Goal: Task Accomplishment & Management: Manage account settings

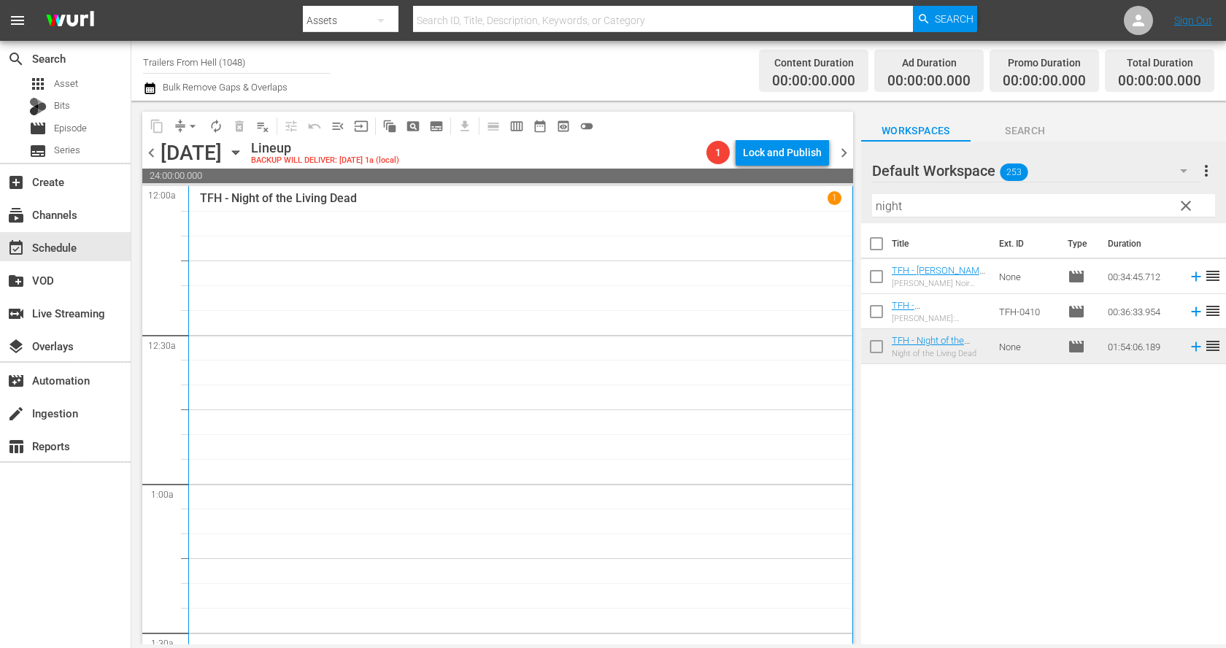
scroll to position [200, 0]
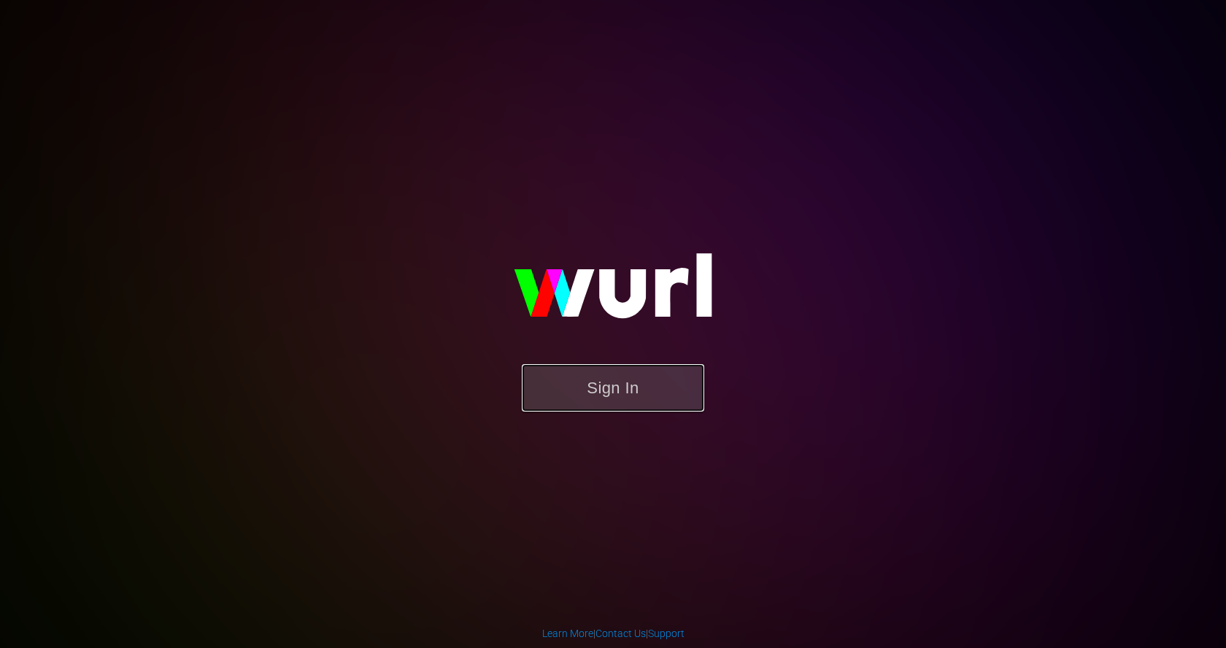
click at [574, 381] on button "Sign In" at bounding box center [613, 387] width 182 height 47
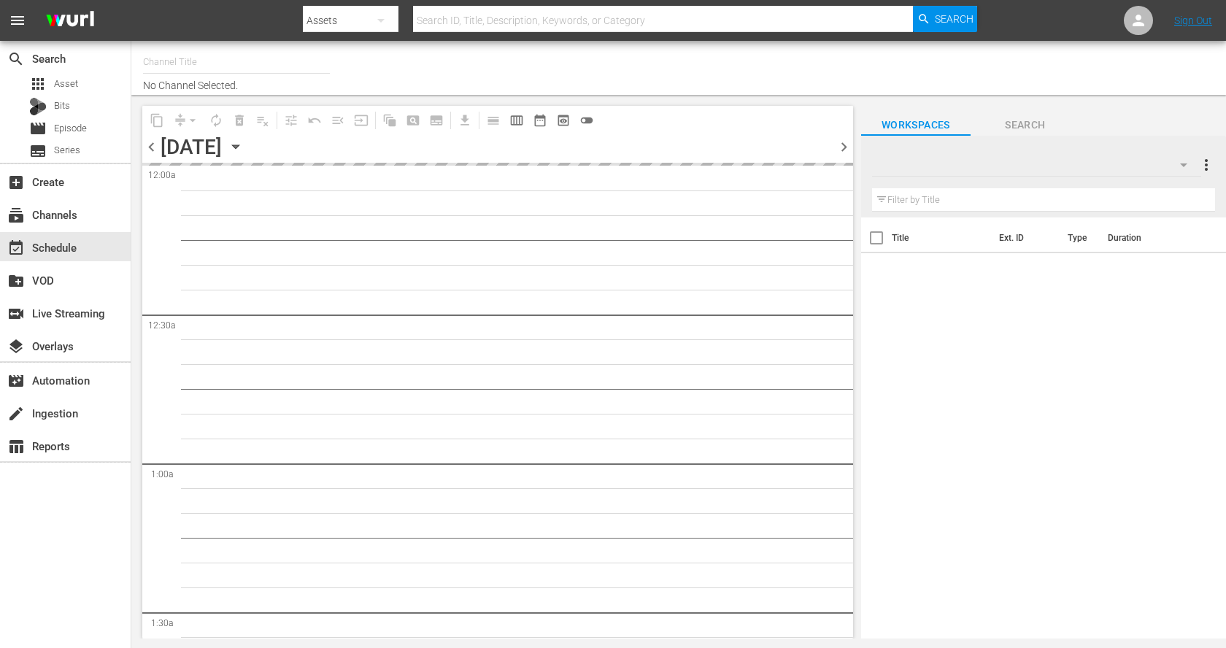
type input "Trailers From Hell (1048)"
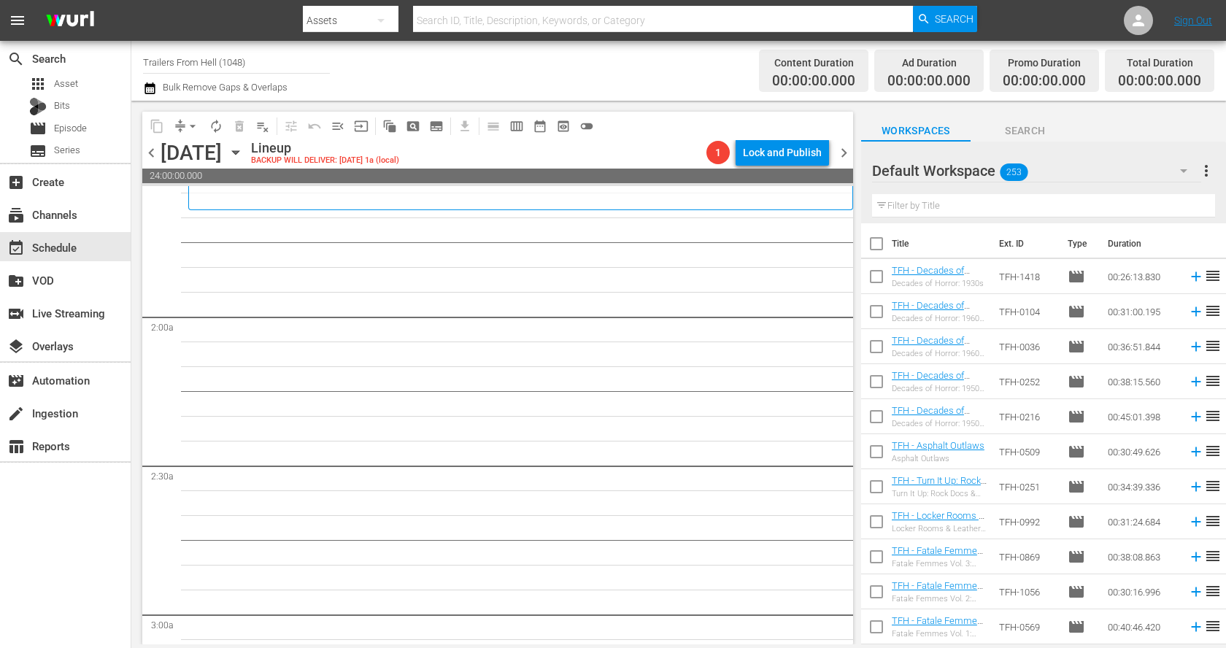
scroll to position [475, 0]
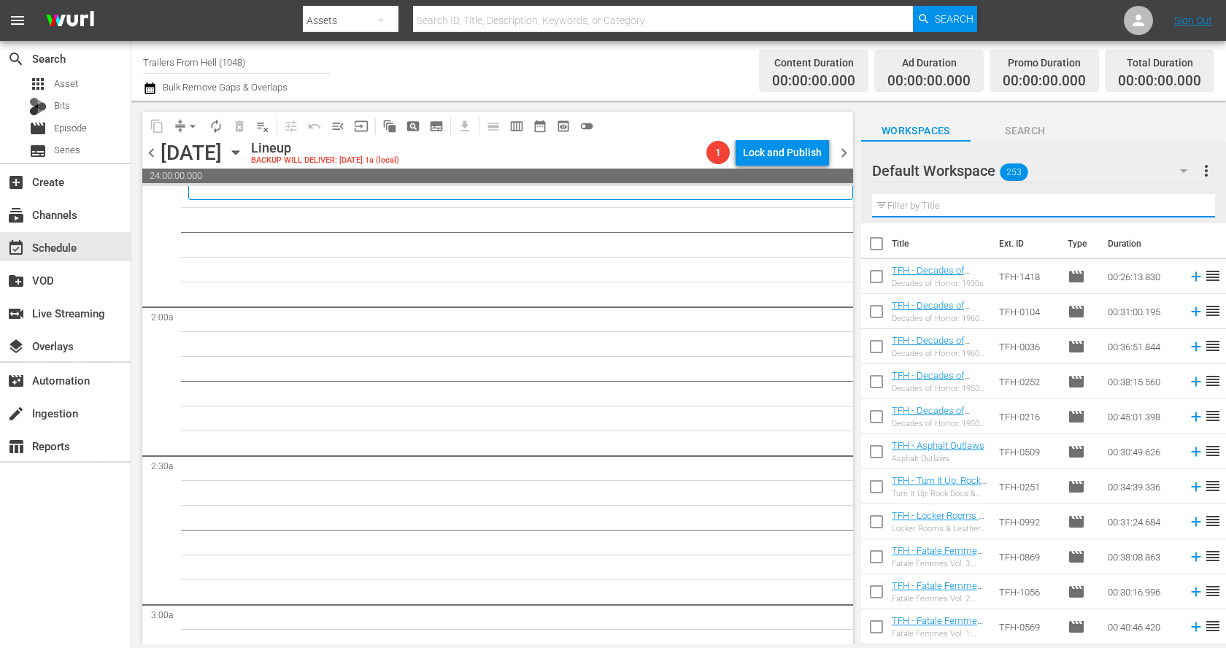
click at [951, 201] on input "text" at bounding box center [1043, 205] width 343 height 23
click at [912, 279] on div "Decades of Horror: 1930s" at bounding box center [939, 283] width 96 height 9
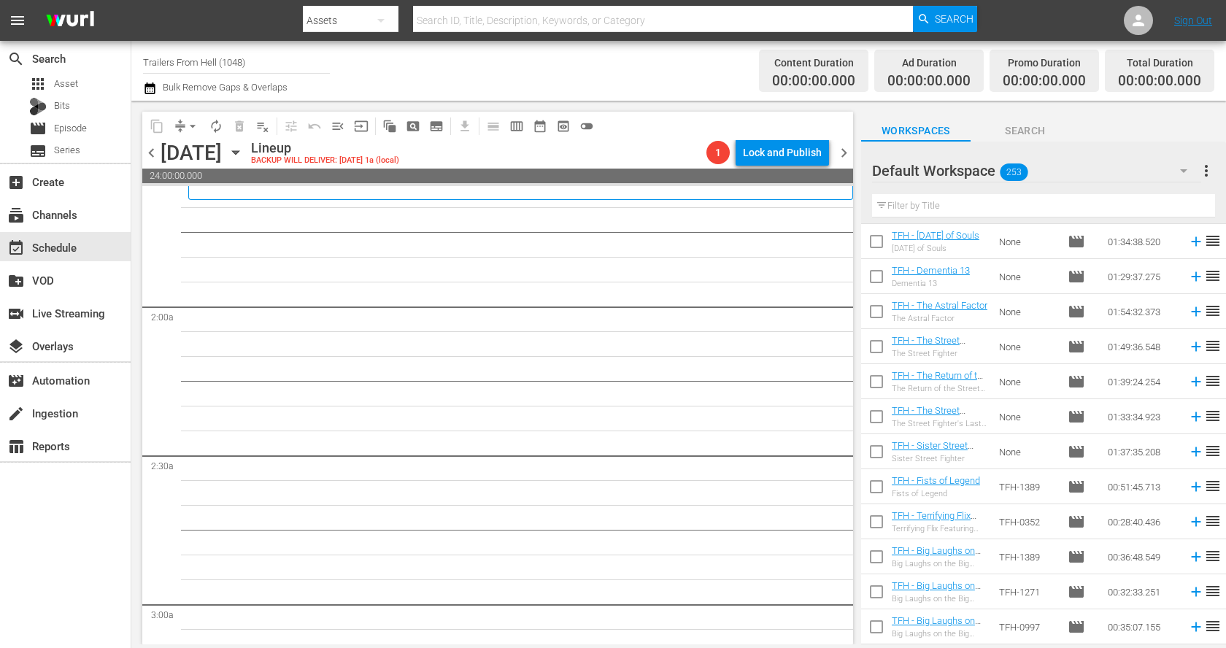
scroll to position [5723, 0]
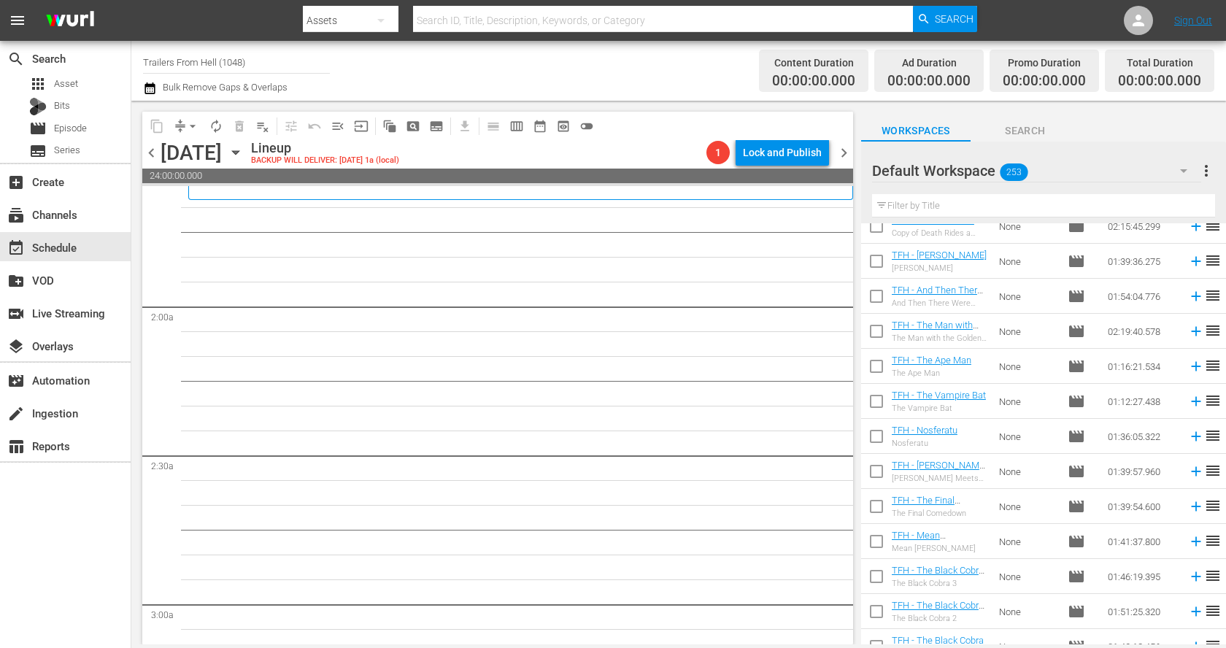
click at [1001, 212] on input "text" at bounding box center [1043, 205] width 343 height 23
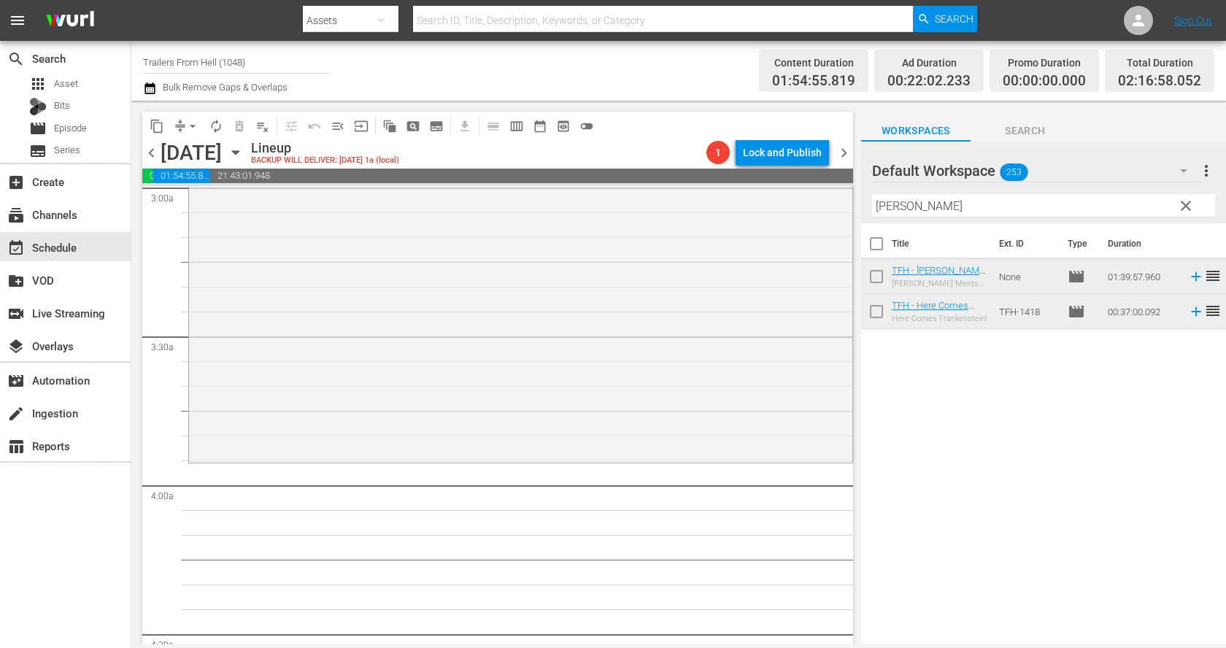
scroll to position [1004, 0]
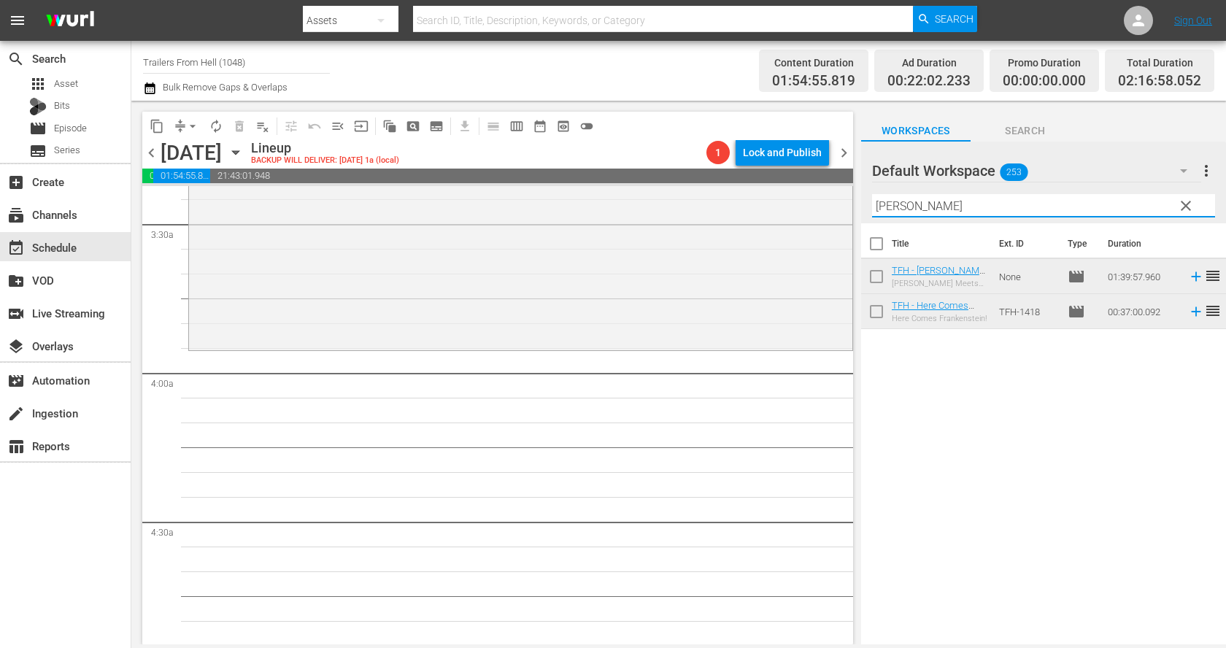
click at [937, 206] on input "frank" at bounding box center [1043, 205] width 343 height 23
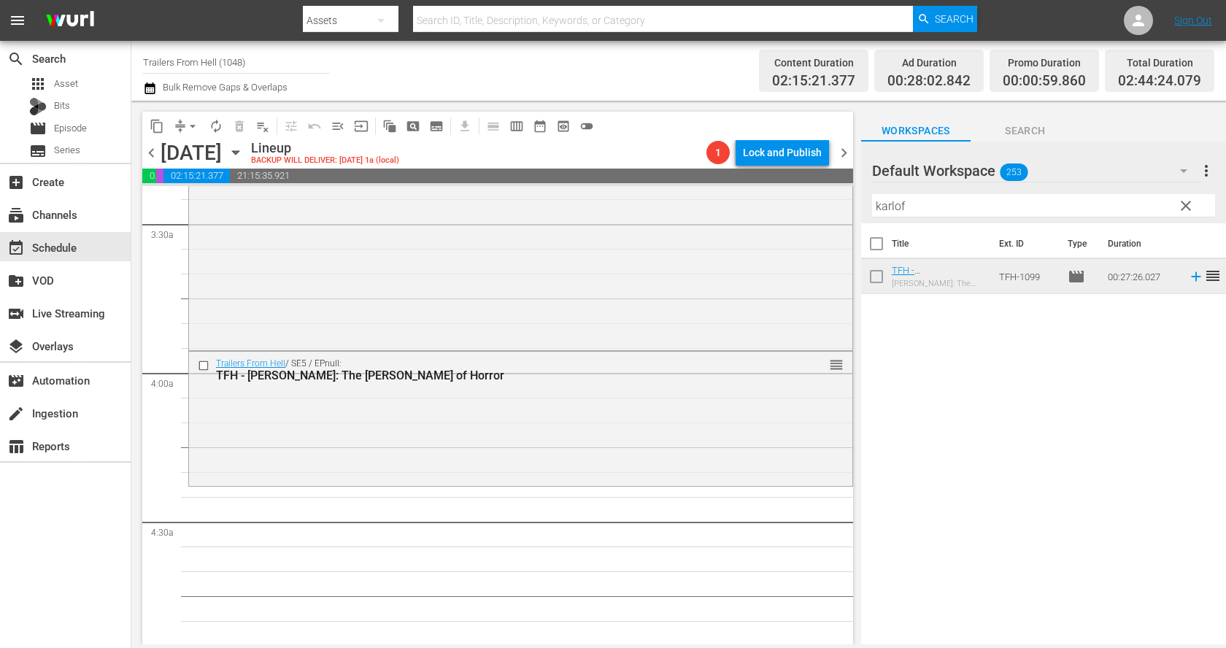
click at [931, 197] on input "karlof" at bounding box center [1043, 205] width 343 height 23
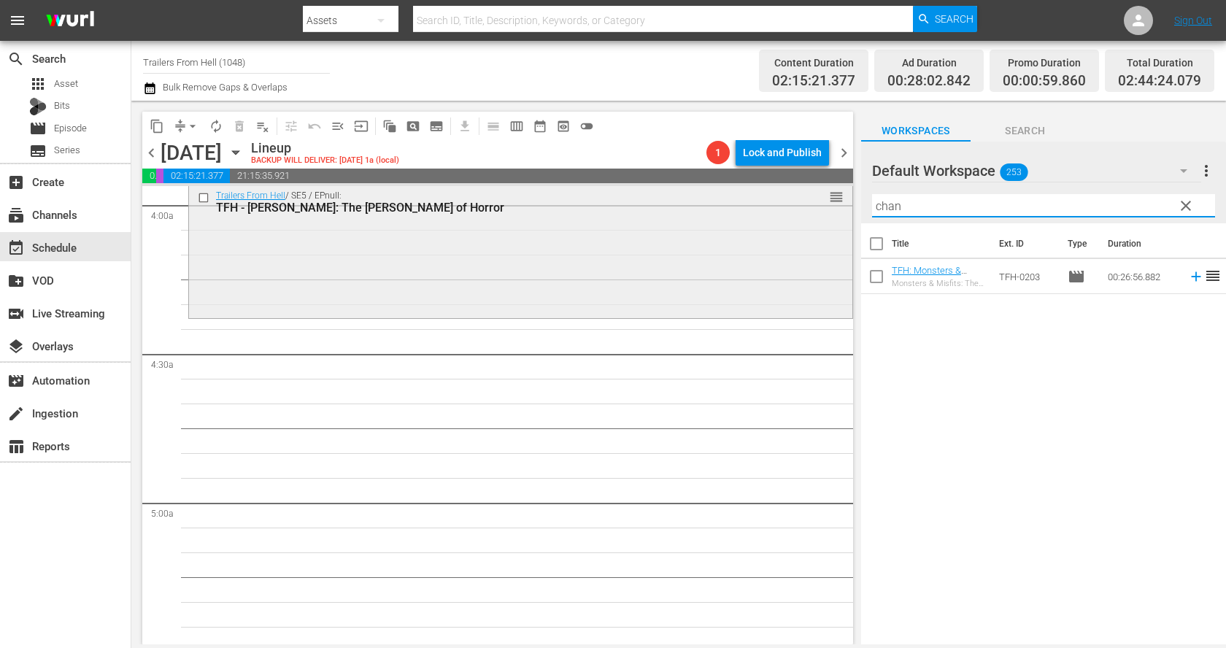
scroll to position [1182, 0]
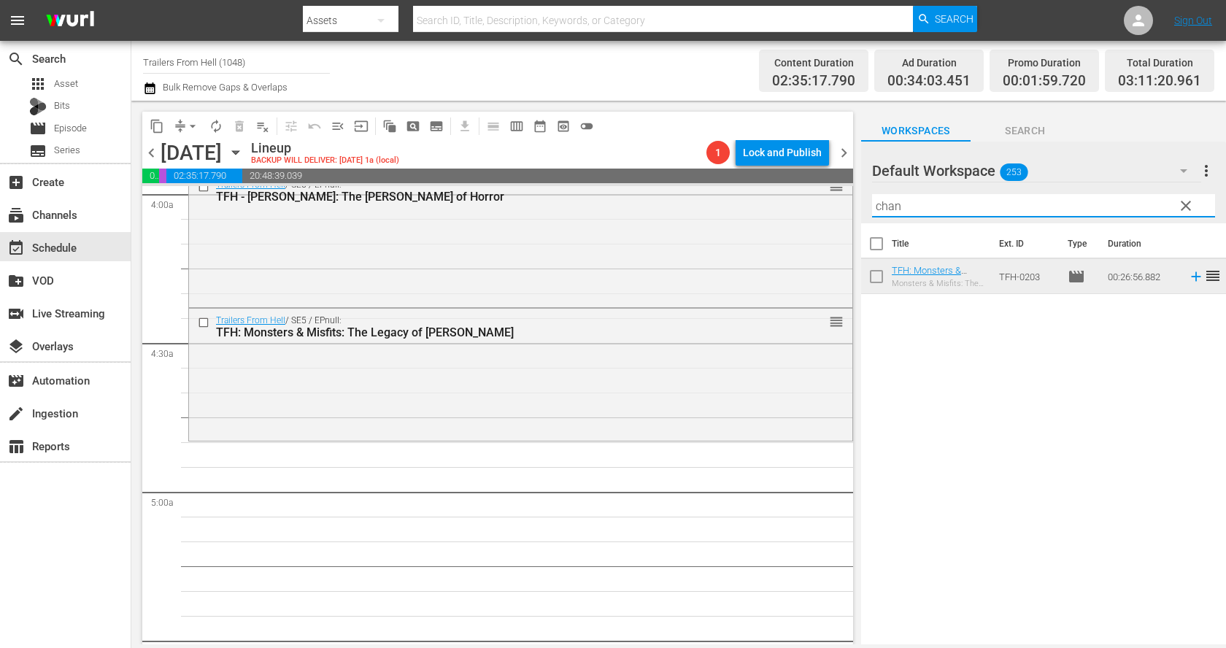
click at [986, 208] on input "chan" at bounding box center [1043, 205] width 343 height 23
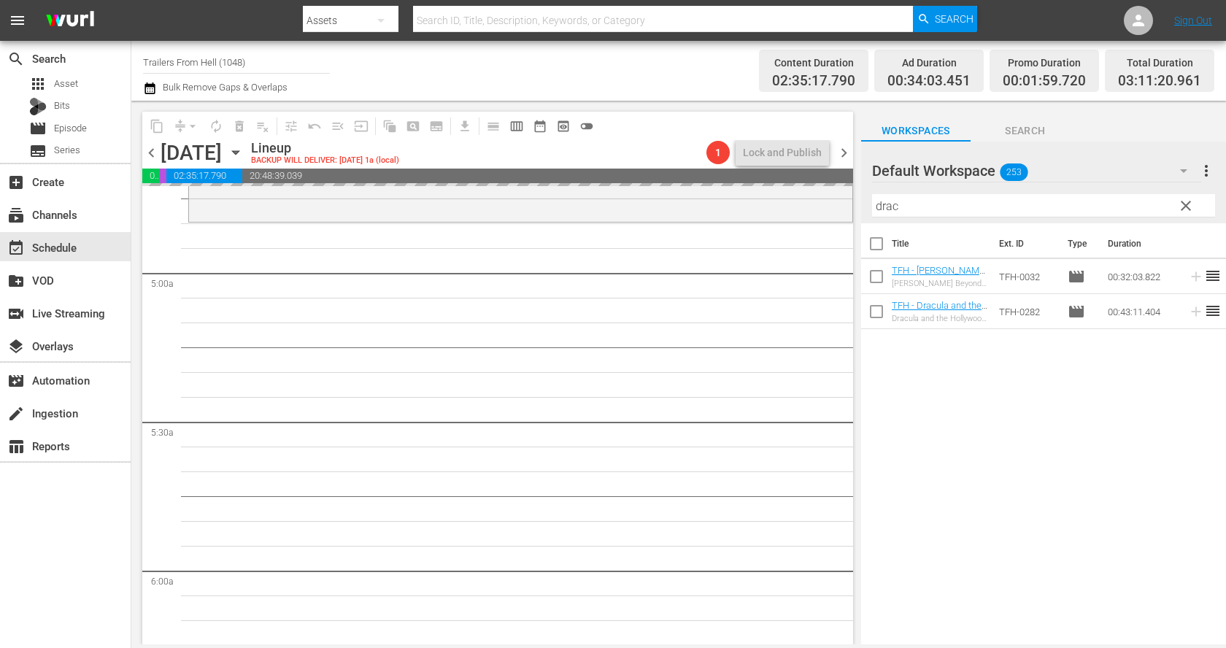
scroll to position [1414, 0]
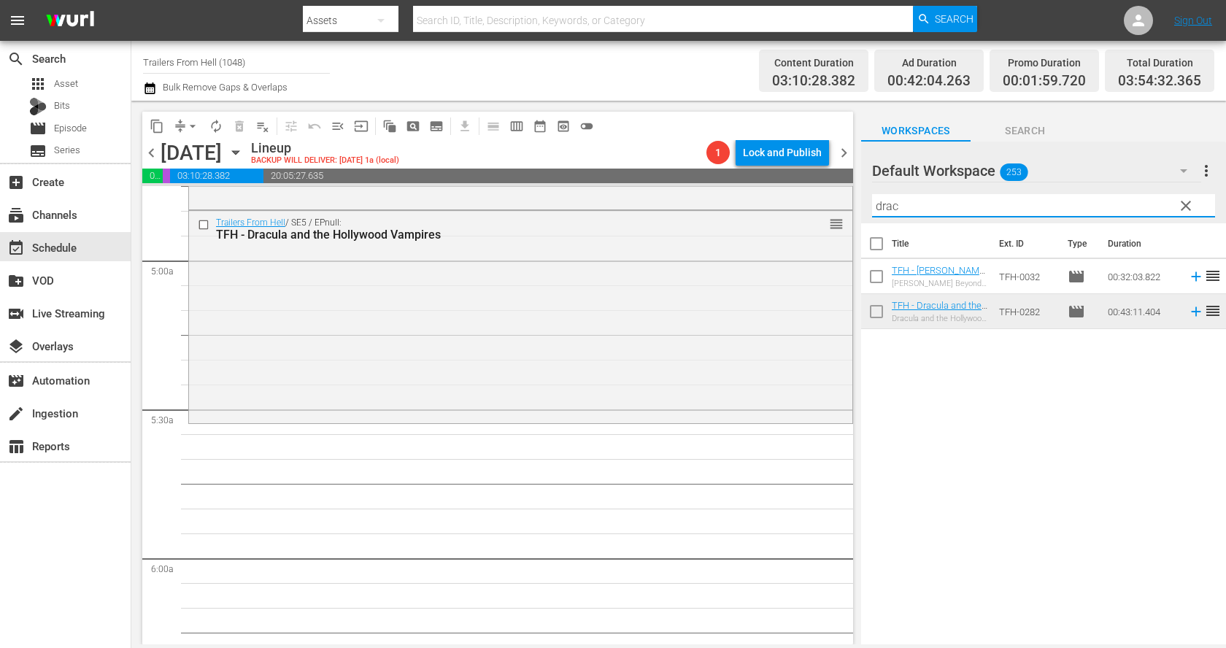
click at [900, 201] on input "drac" at bounding box center [1043, 205] width 343 height 23
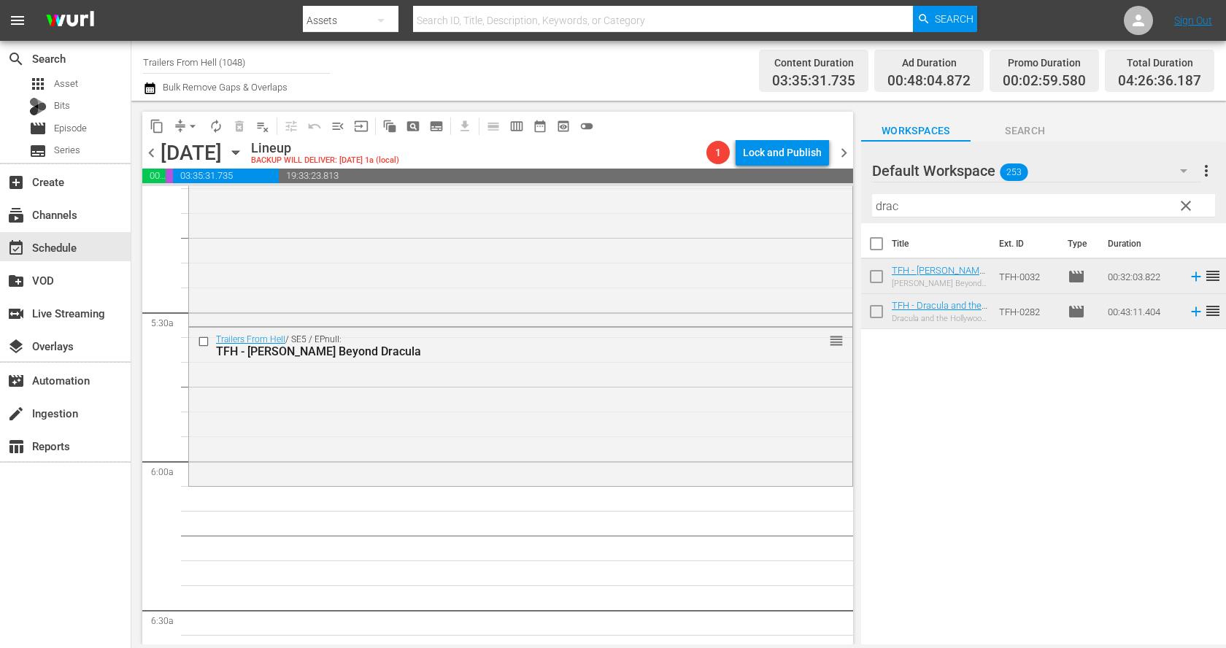
scroll to position [1525, 0]
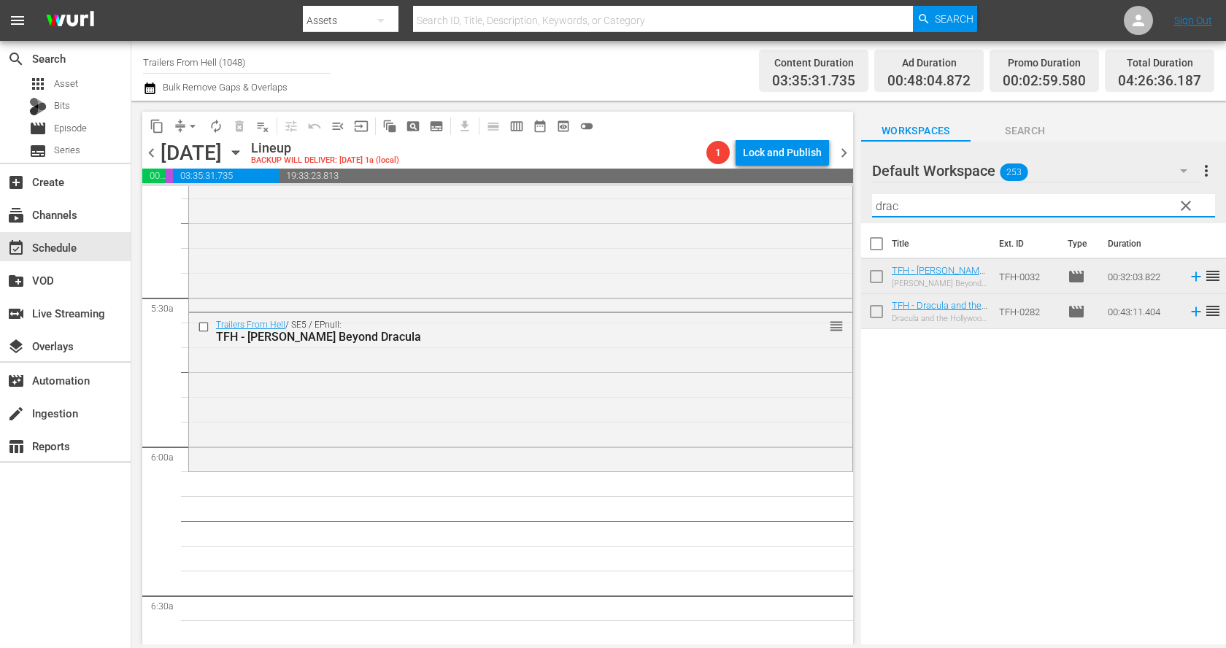
click at [931, 206] on input "drac" at bounding box center [1043, 205] width 343 height 23
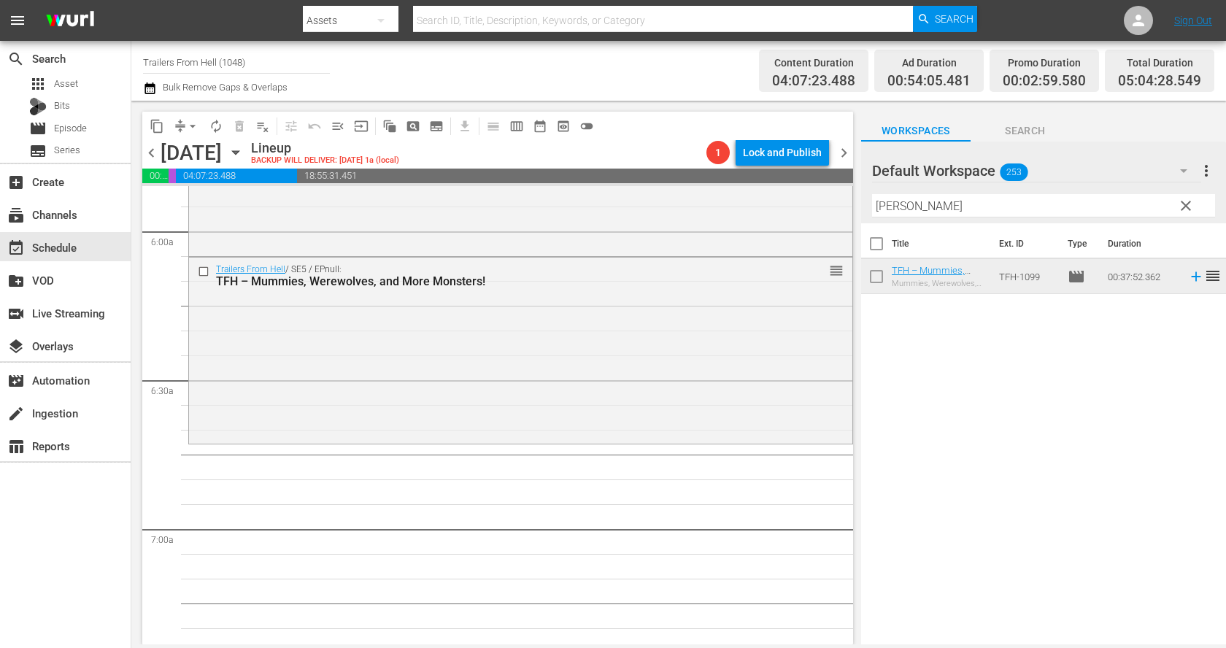
scroll to position [1846, 0]
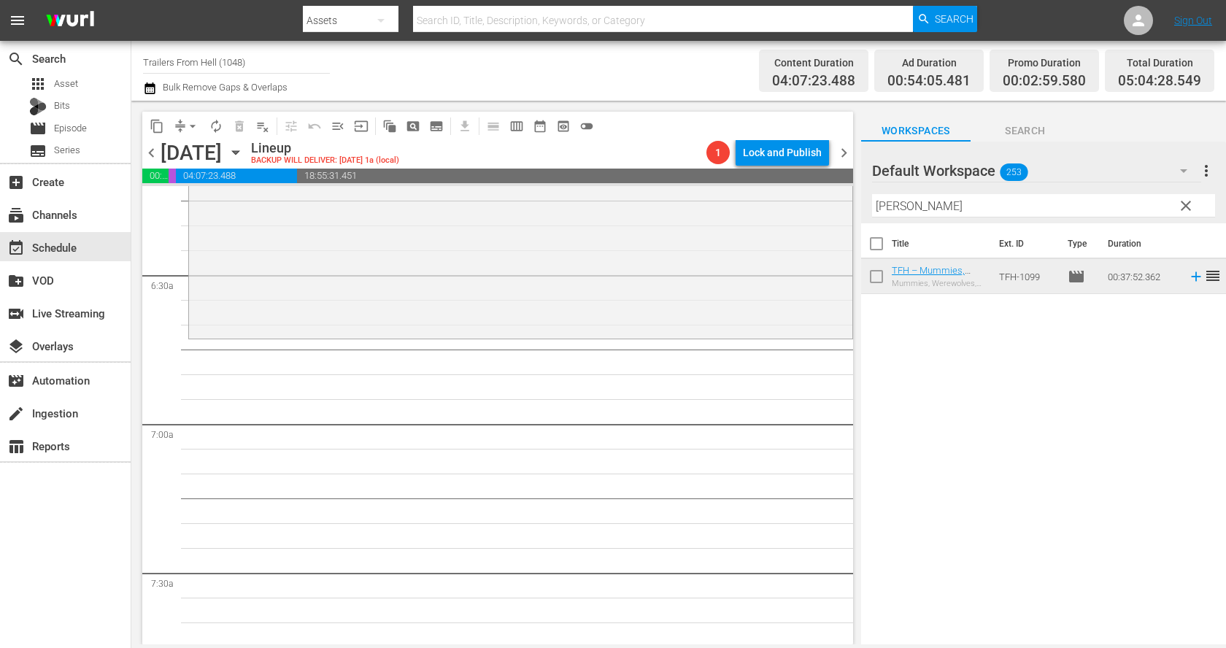
click at [892, 217] on hr at bounding box center [1043, 217] width 343 height 1
click at [901, 207] on input "mumm" at bounding box center [1043, 205] width 343 height 23
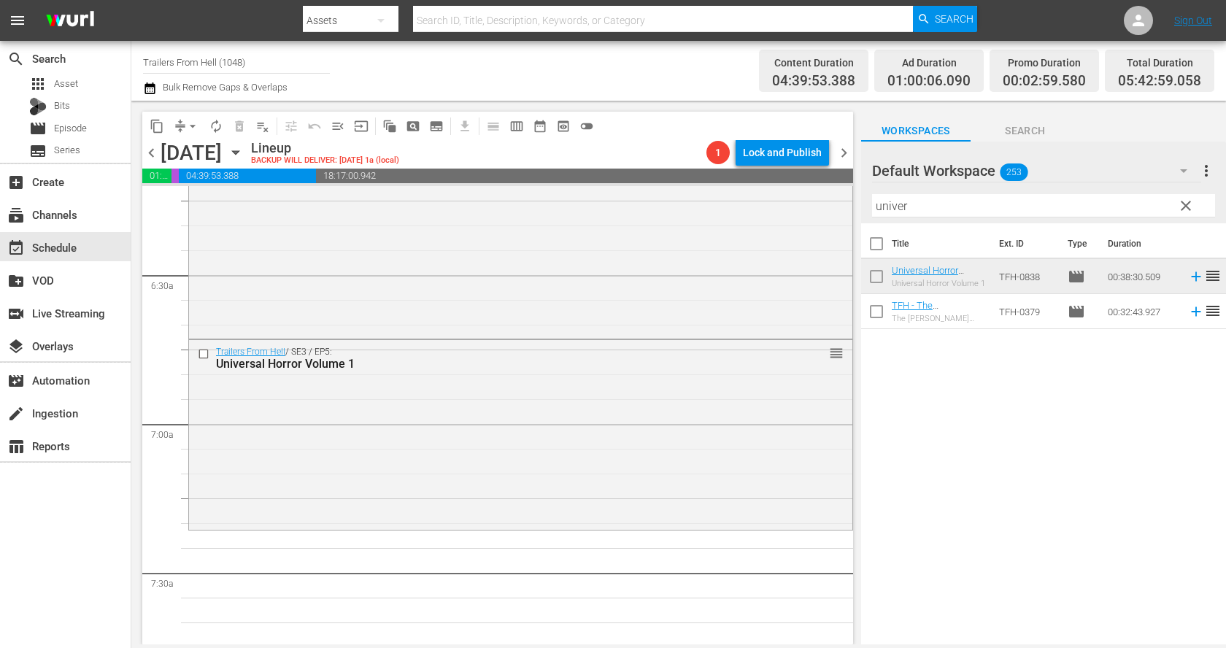
click at [1049, 217] on div "Filter by Title univer" at bounding box center [1043, 205] width 343 height 35
click at [1032, 199] on input "univer" at bounding box center [1043, 205] width 343 height 23
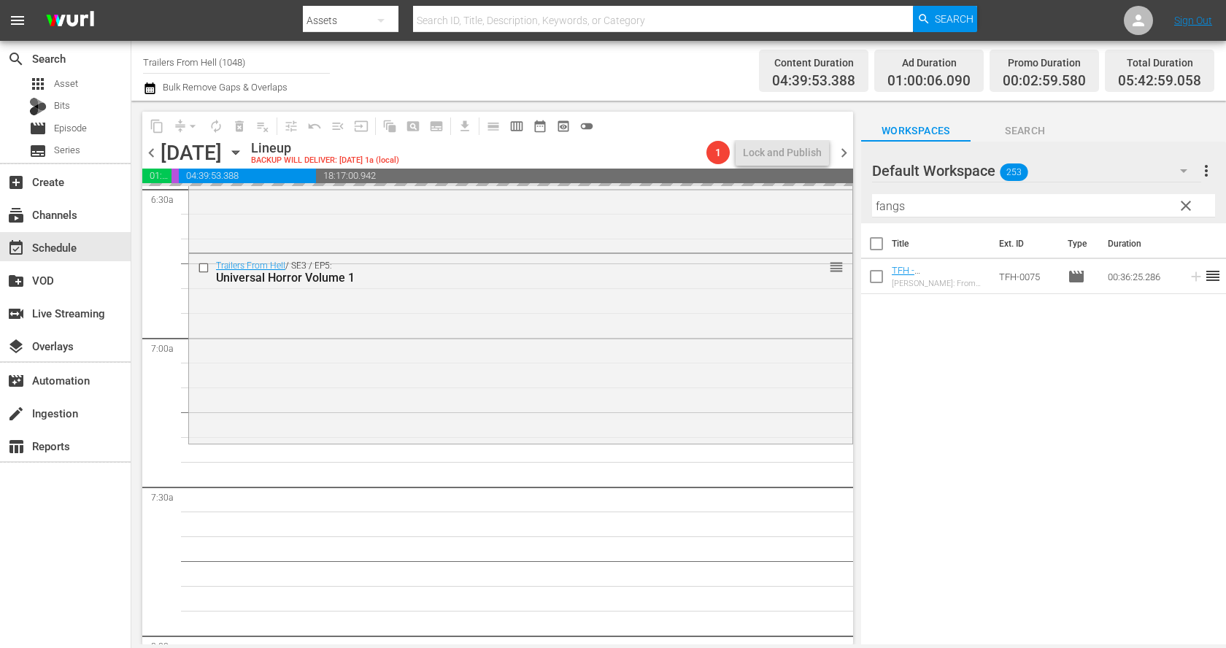
scroll to position [1946, 0]
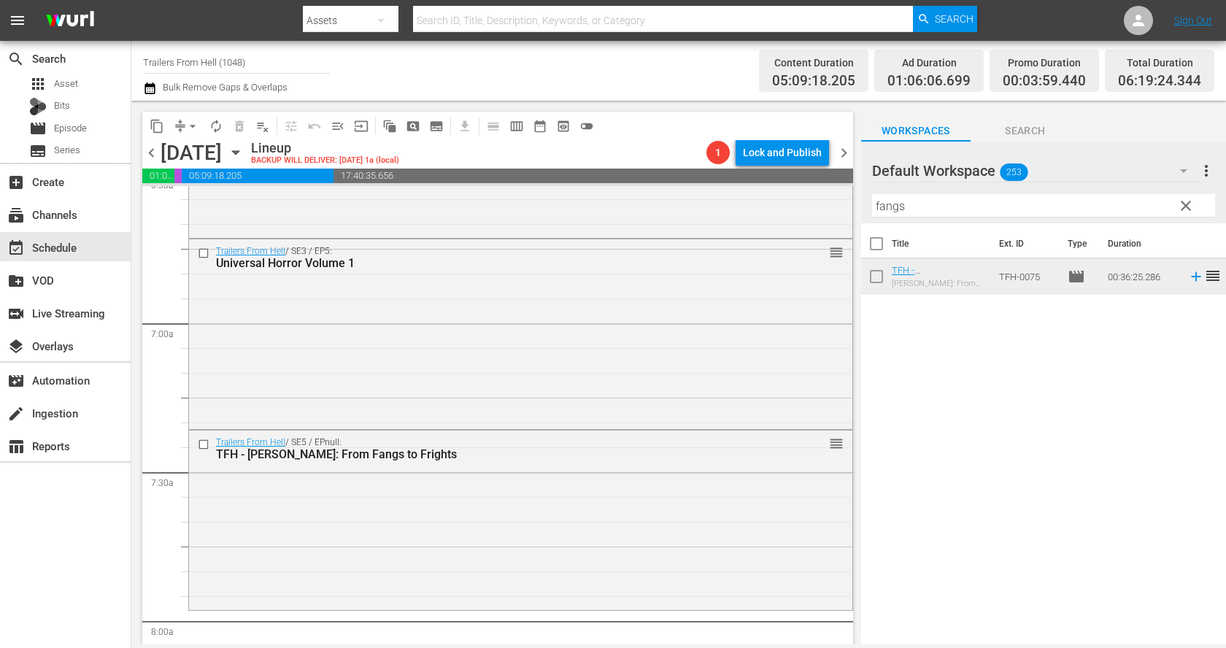
click at [950, 211] on input "fangs" at bounding box center [1043, 205] width 343 height 23
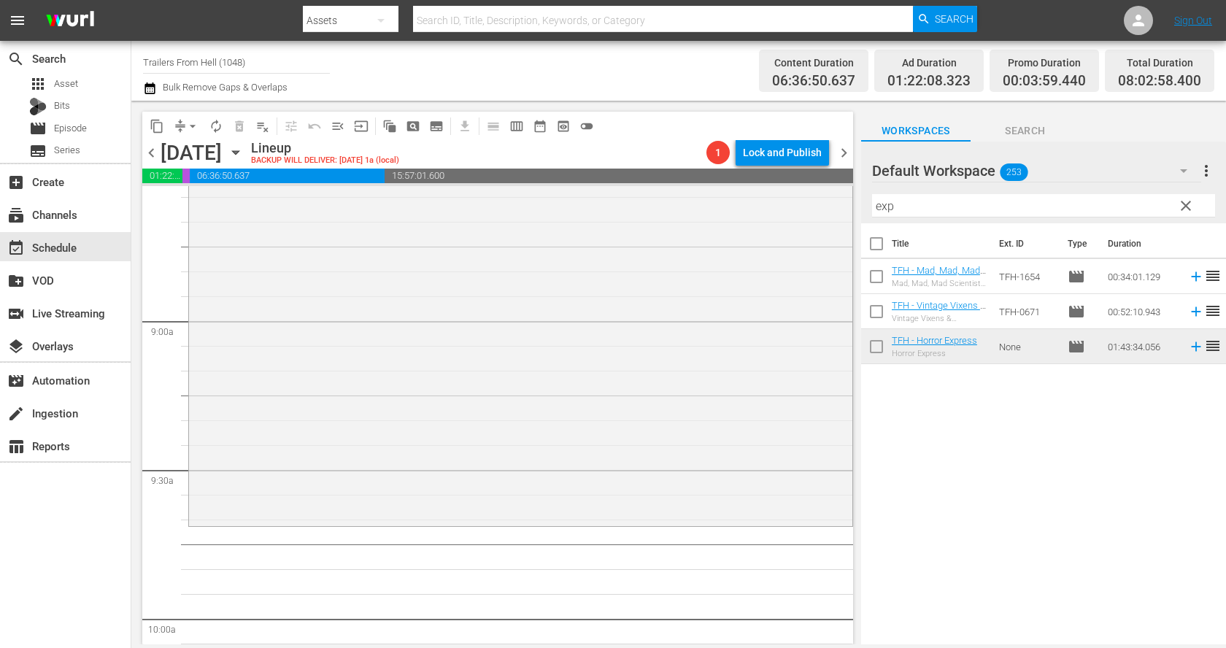
scroll to position [2627, 0]
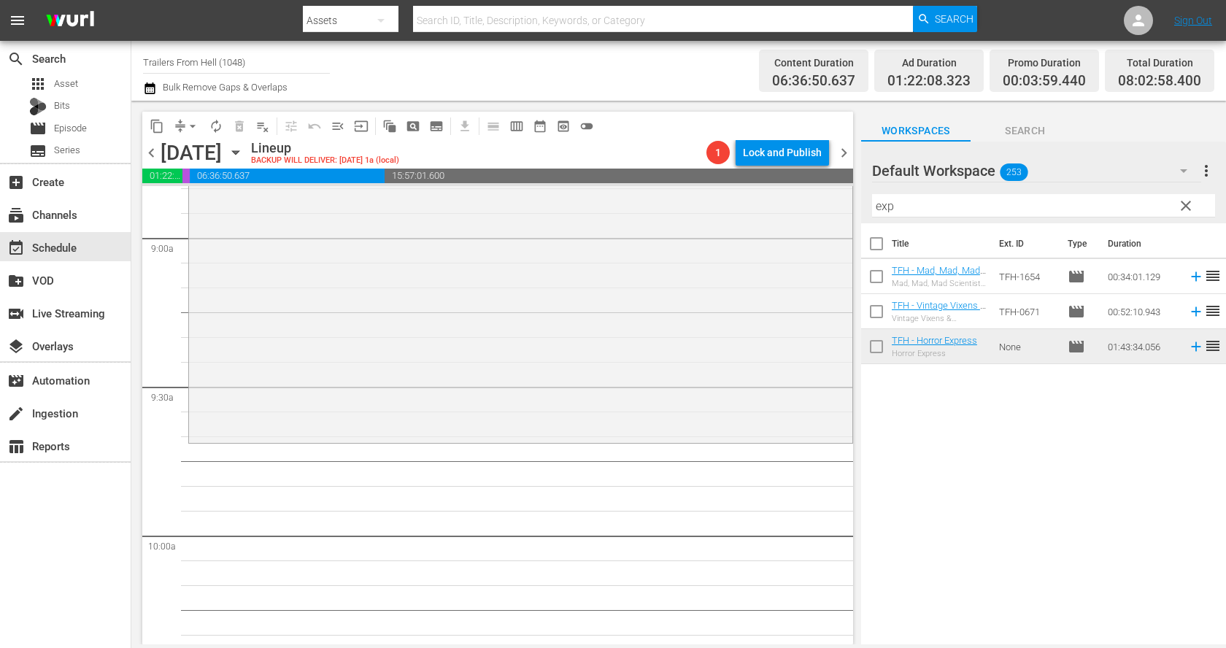
click at [953, 201] on input "exp" at bounding box center [1043, 205] width 343 height 23
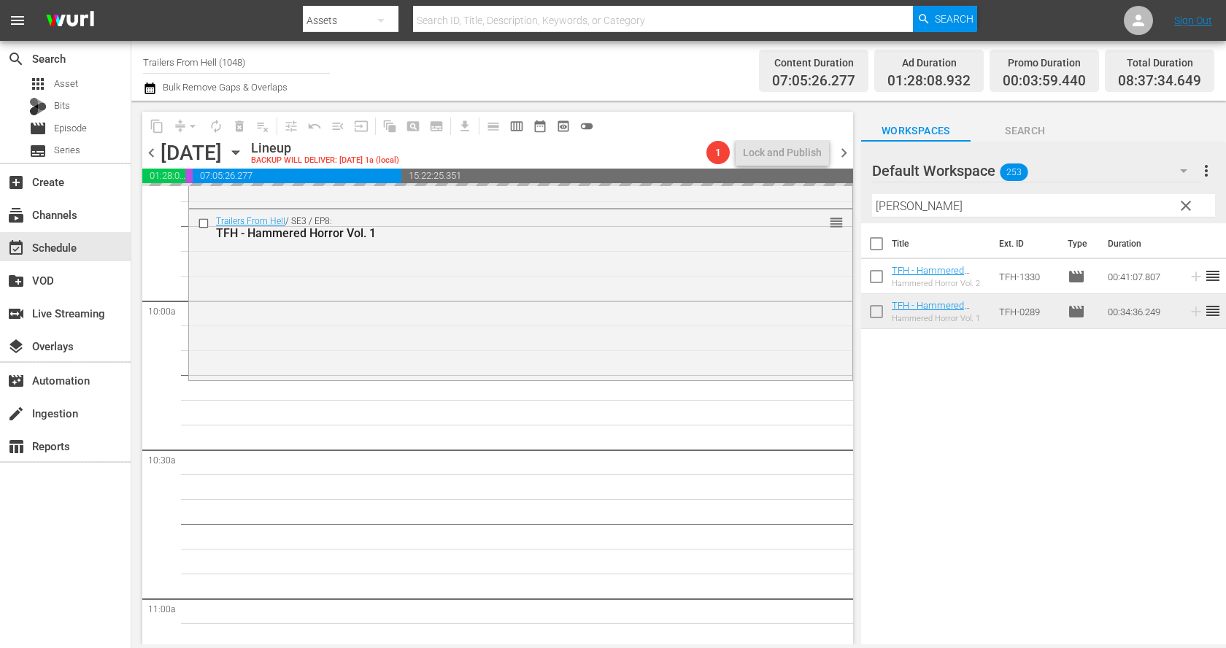
scroll to position [2865, 0]
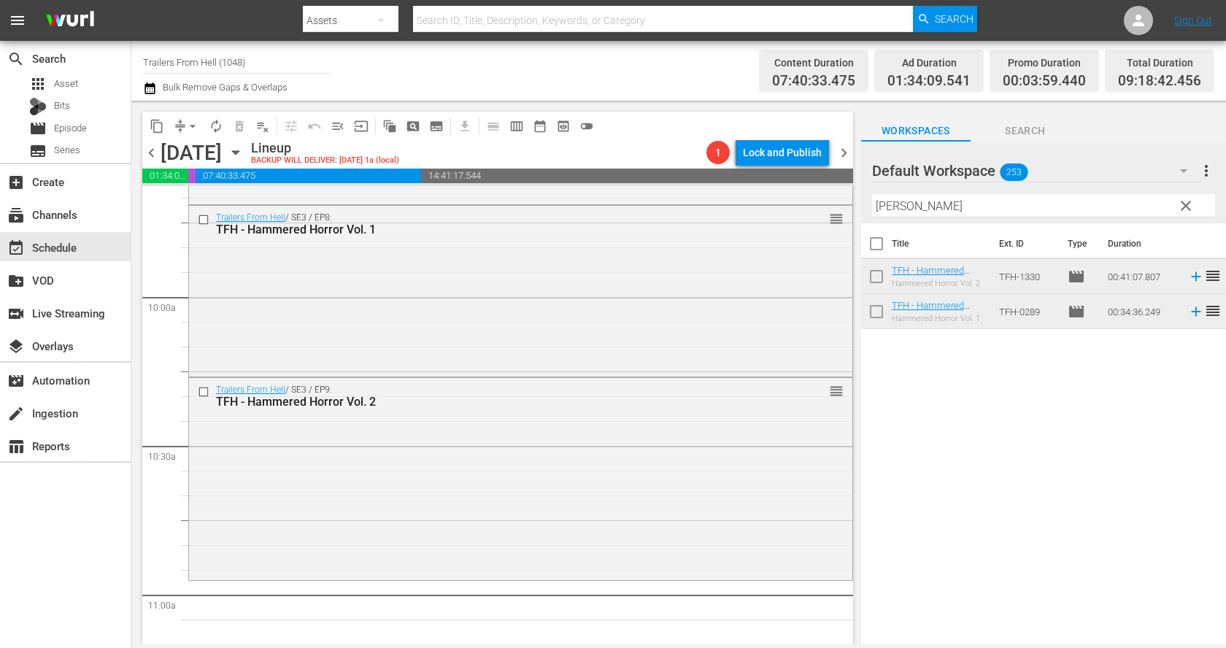
click at [938, 211] on input "hamm" at bounding box center [1043, 205] width 343 height 23
type input "p"
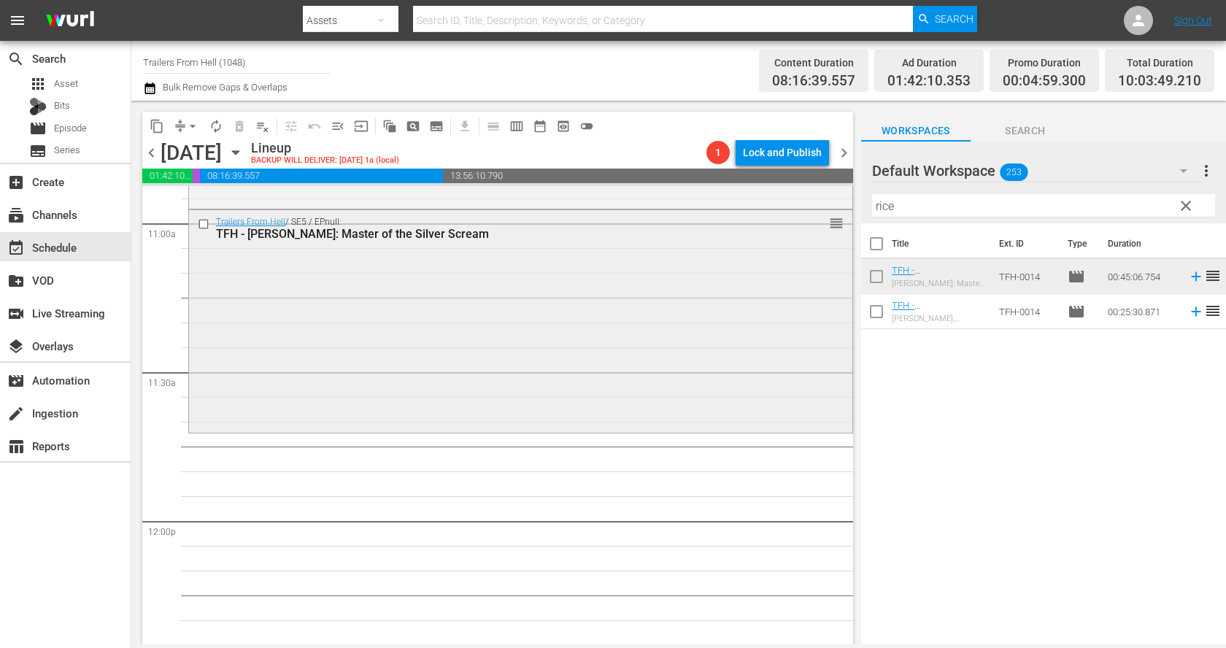
scroll to position [3312, 0]
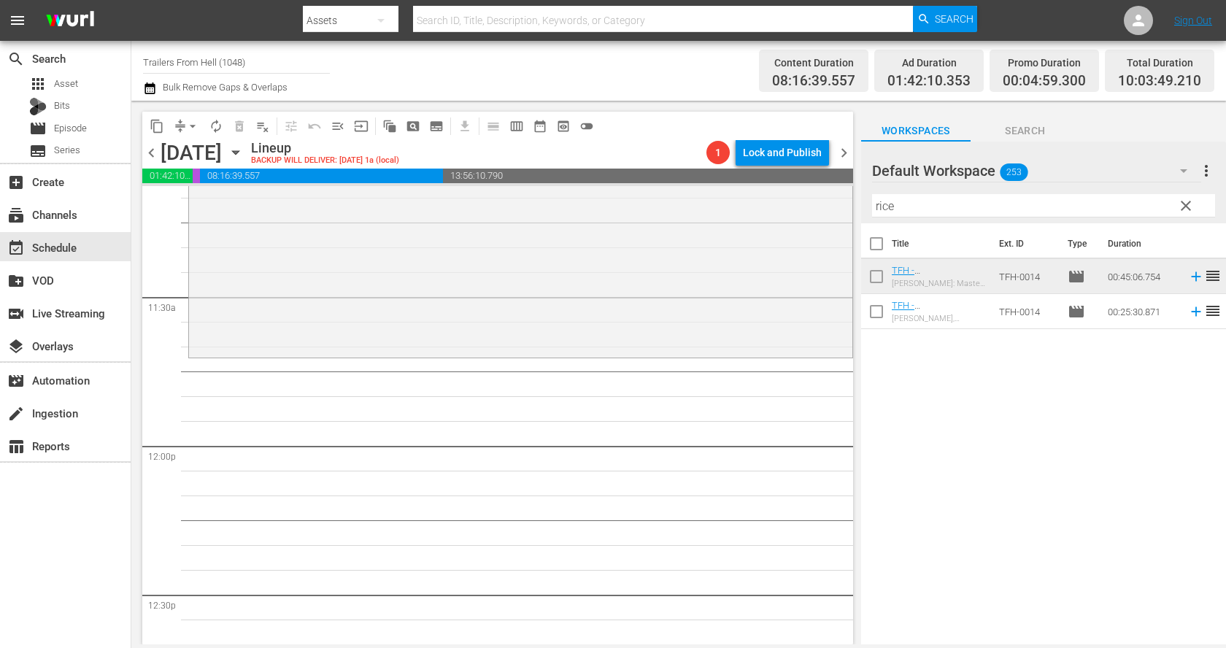
click at [894, 204] on input "rice" at bounding box center [1043, 205] width 343 height 23
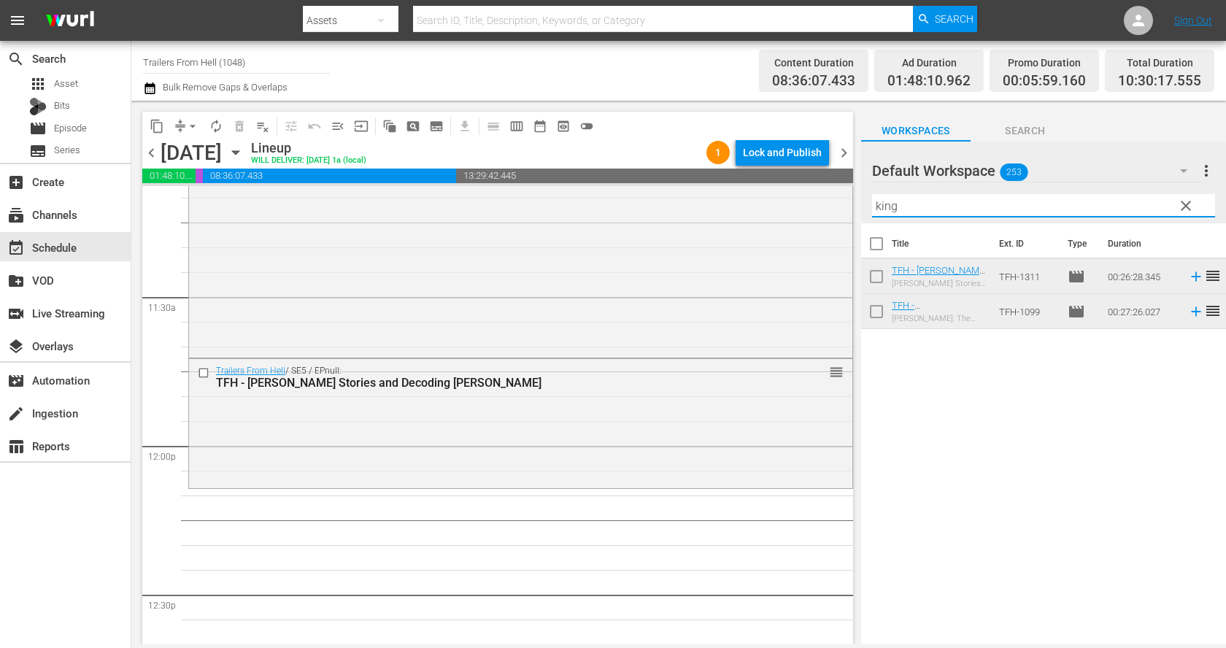
click at [913, 205] on input "king" at bounding box center [1043, 205] width 343 height 23
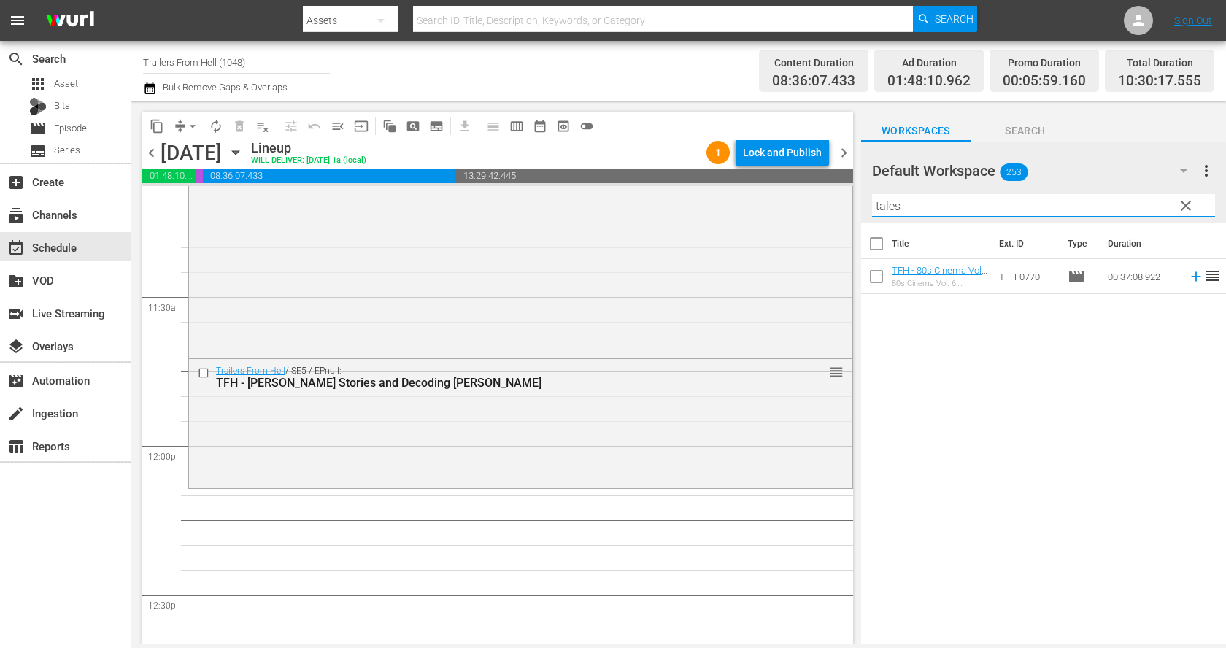
click at [913, 205] on input "tales" at bounding box center [1043, 205] width 343 height 23
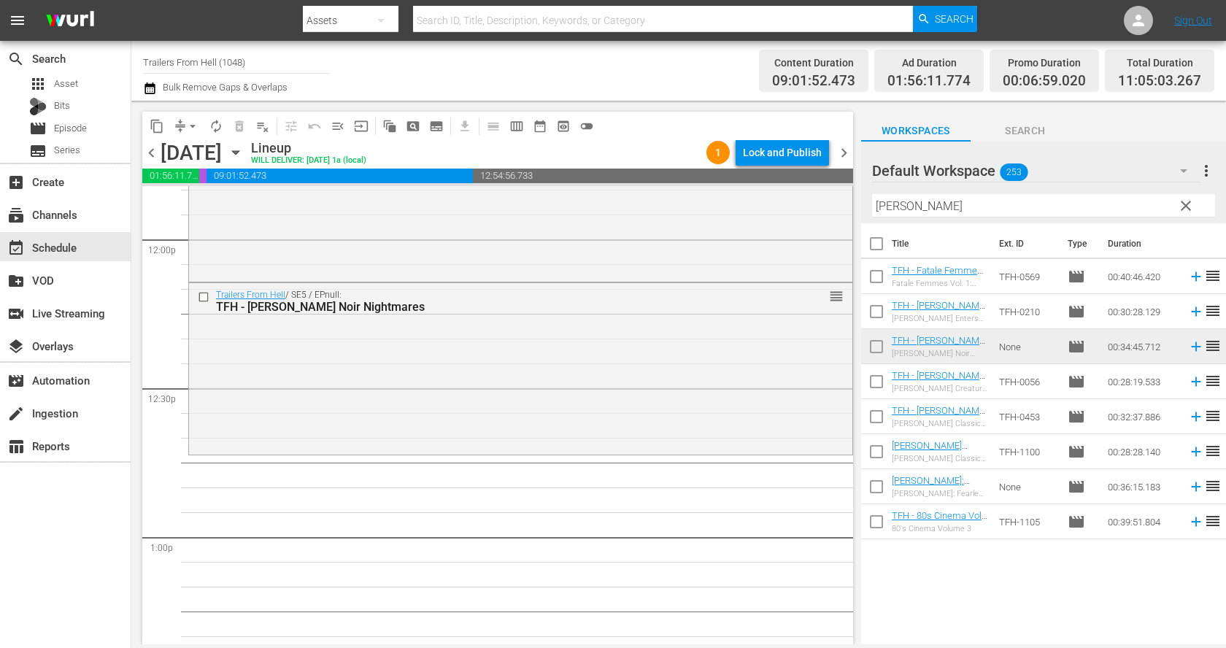
scroll to position [3571, 0]
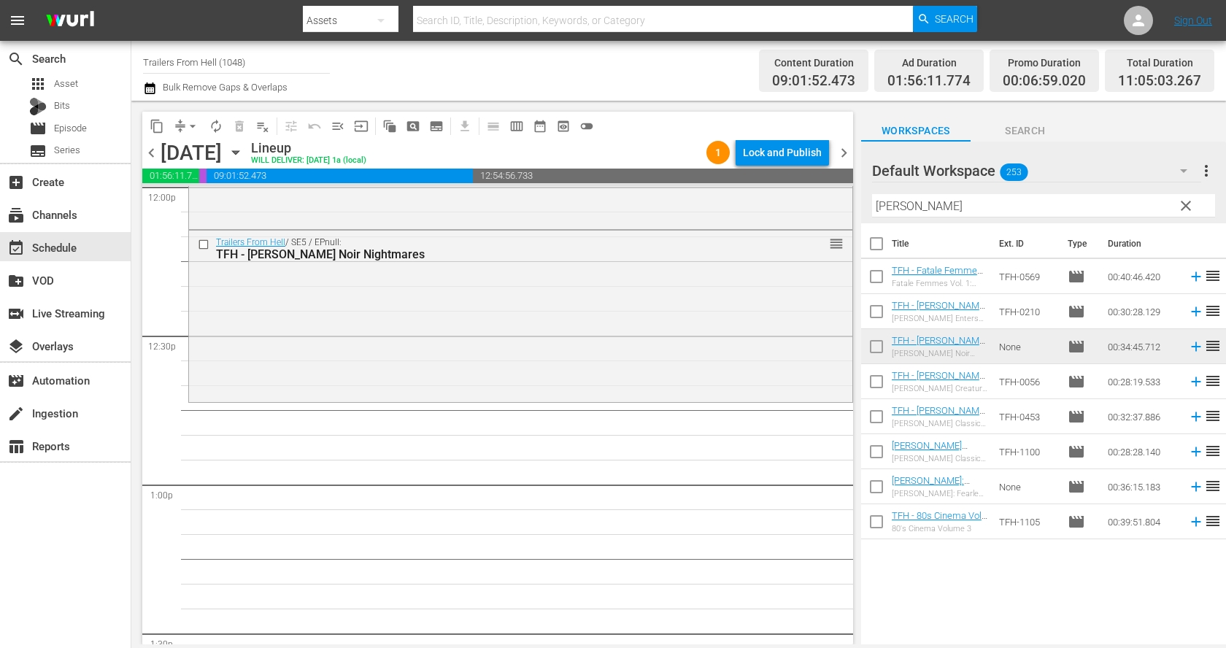
click at [901, 206] on input "dan" at bounding box center [1043, 205] width 343 height 23
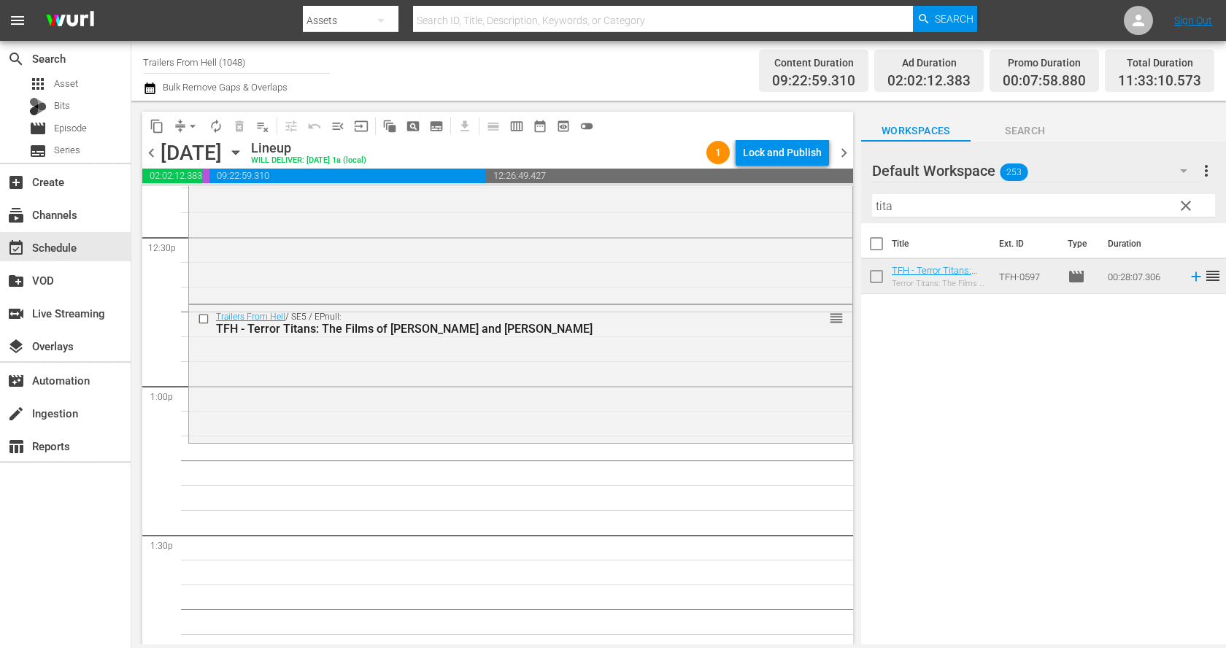
scroll to position [3782, 0]
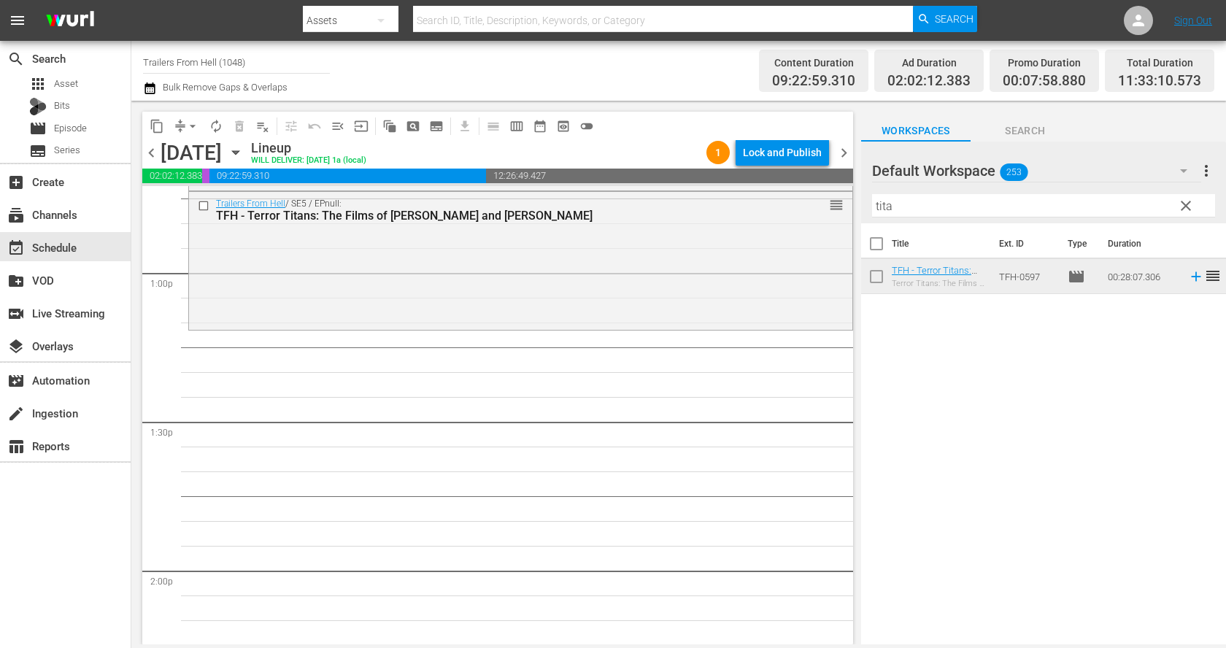
click at [913, 195] on input "tita" at bounding box center [1043, 205] width 343 height 23
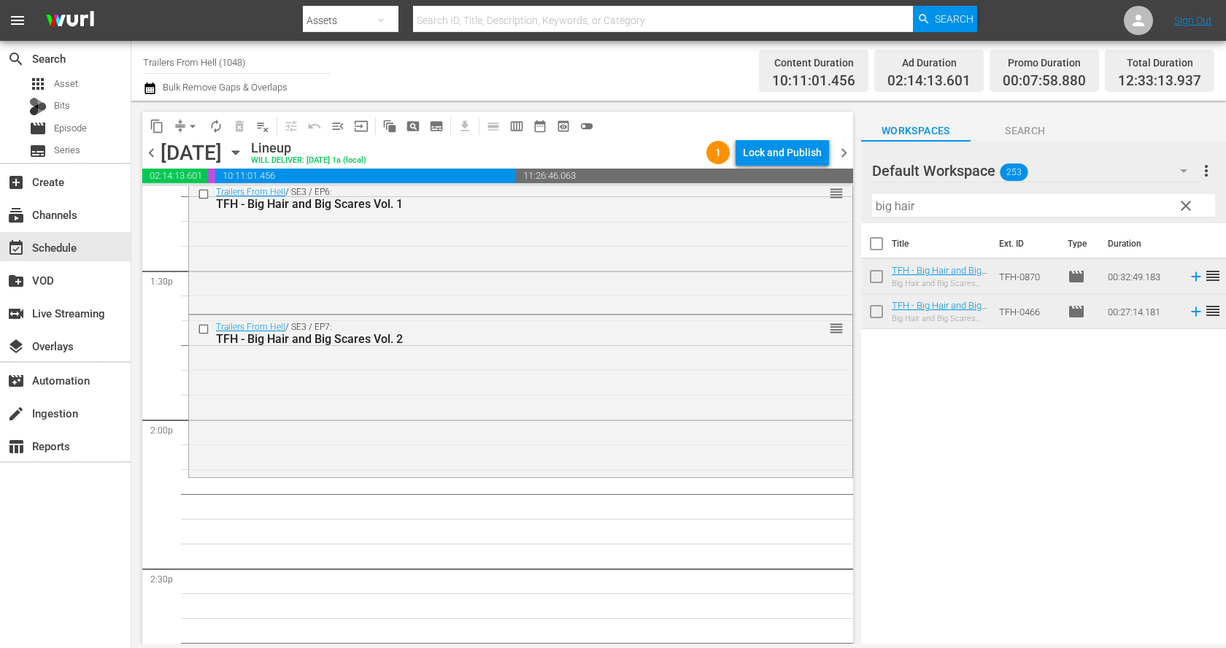
scroll to position [3952, 0]
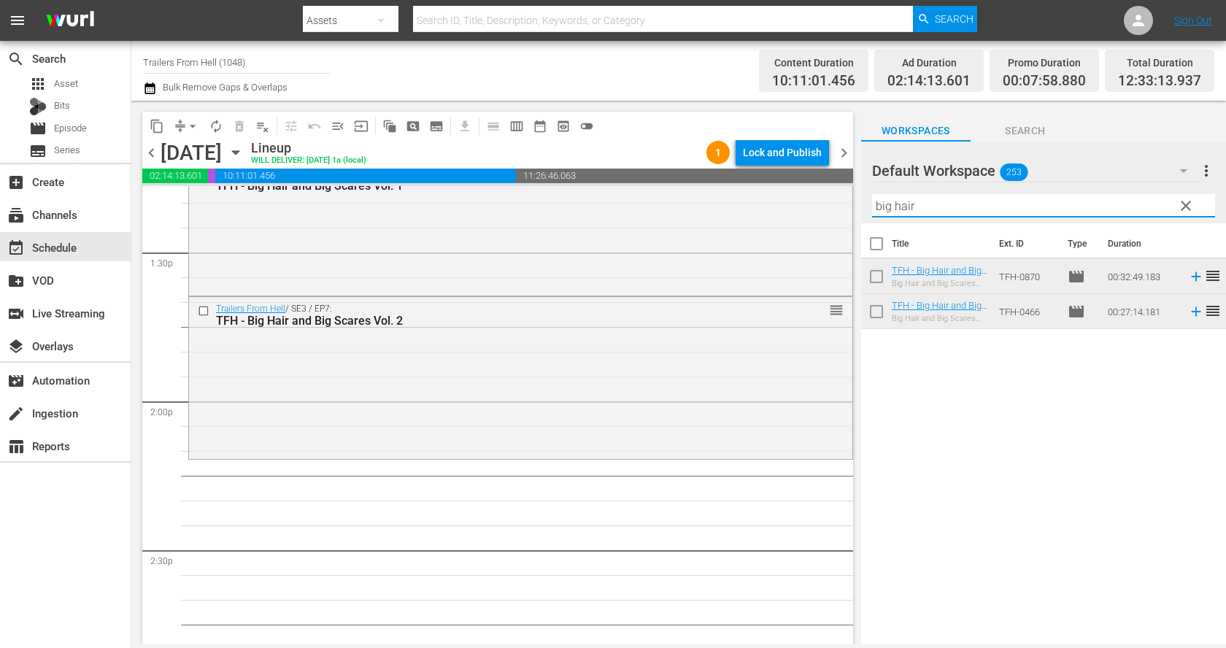
click at [919, 208] on input "big hair" at bounding box center [1043, 205] width 343 height 23
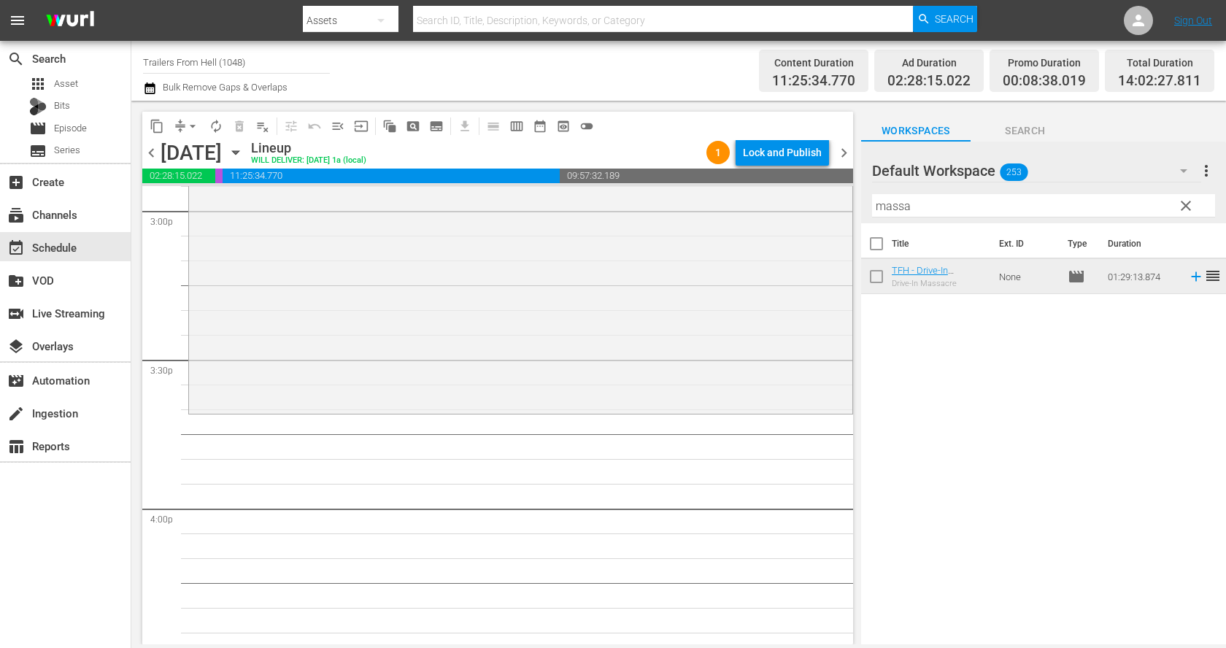
scroll to position [4459, 0]
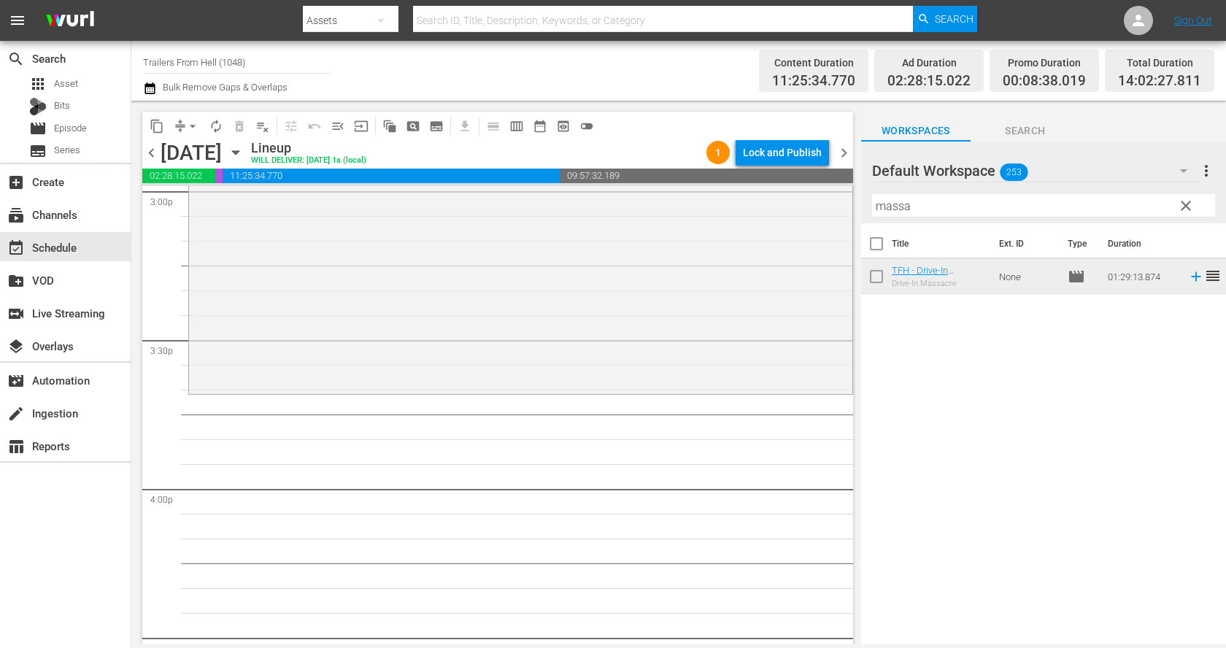
click at [942, 206] on input "massa" at bounding box center [1043, 205] width 343 height 23
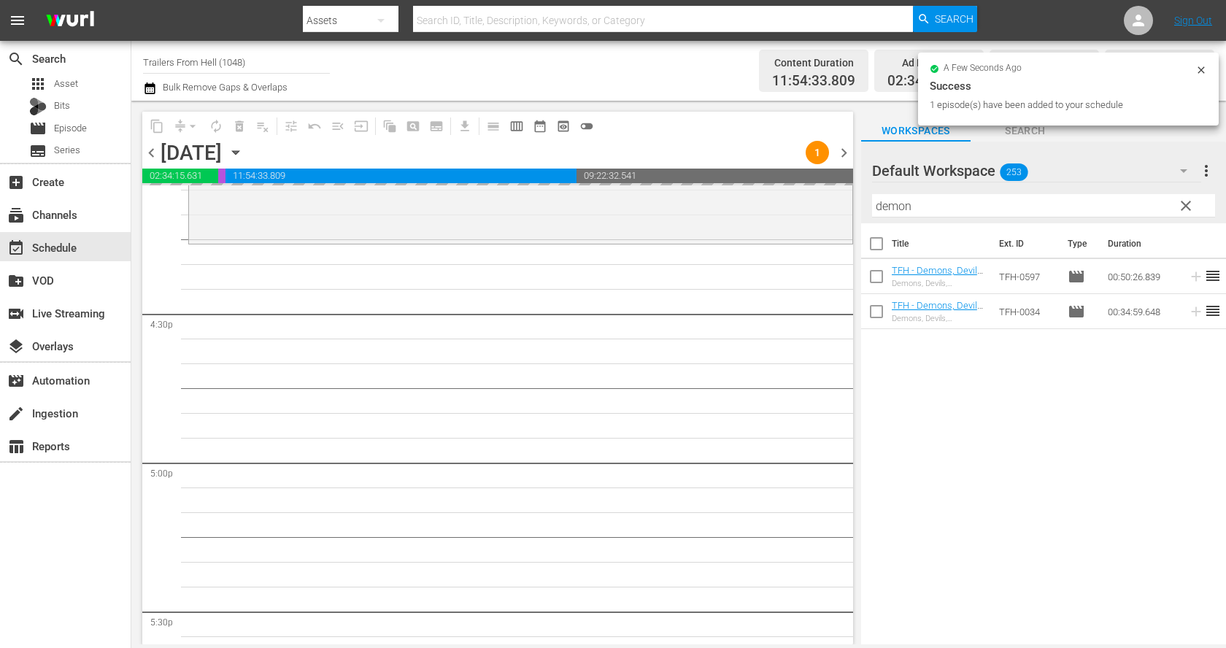
scroll to position [4795, 0]
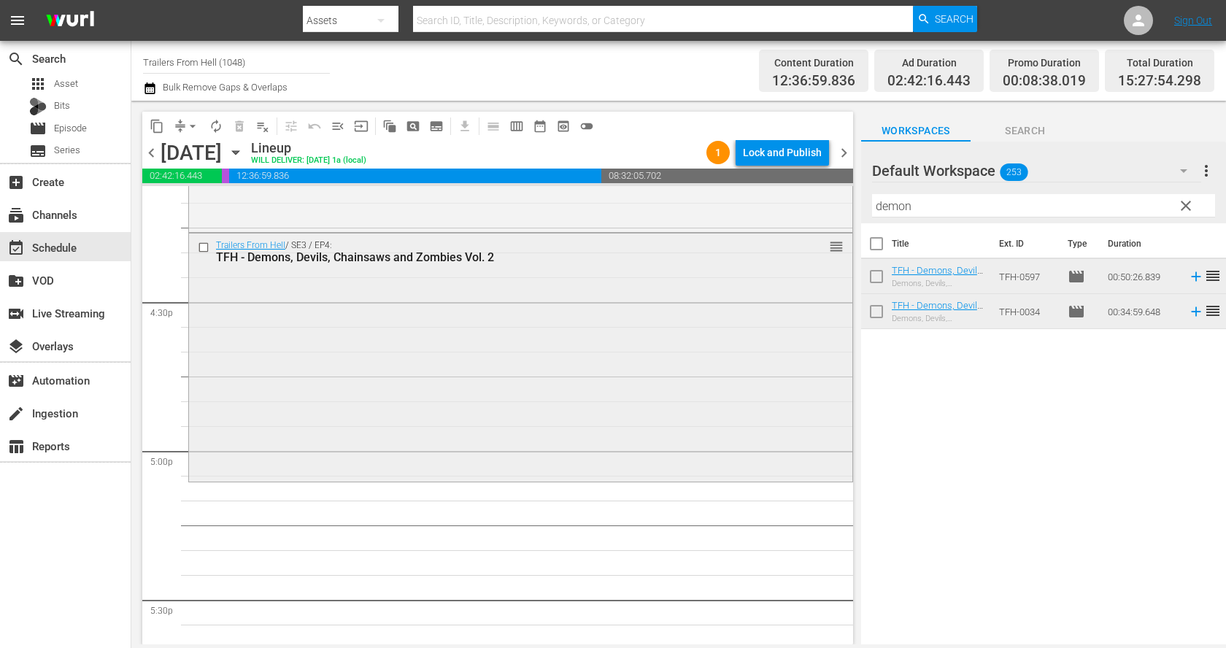
click at [200, 246] on input "checkbox" at bounding box center [205, 247] width 15 height 12
click at [240, 125] on span "delete_forever_outlined" at bounding box center [239, 126] width 15 height 15
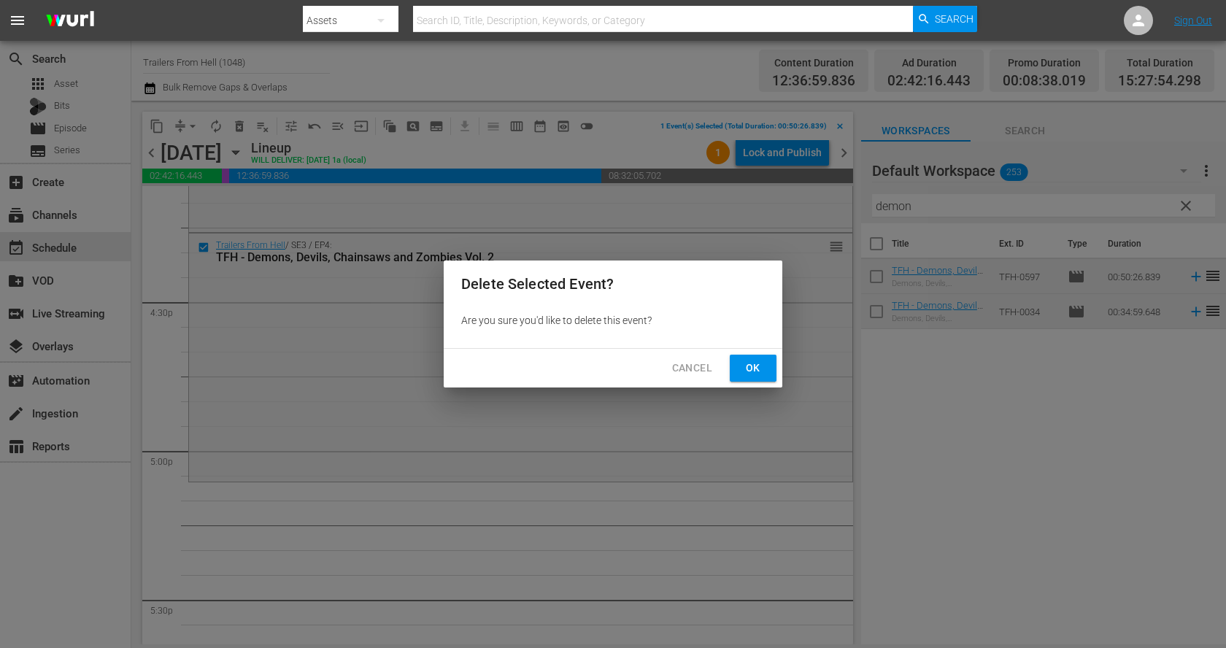
click at [759, 361] on span "Ok" at bounding box center [752, 368] width 23 height 18
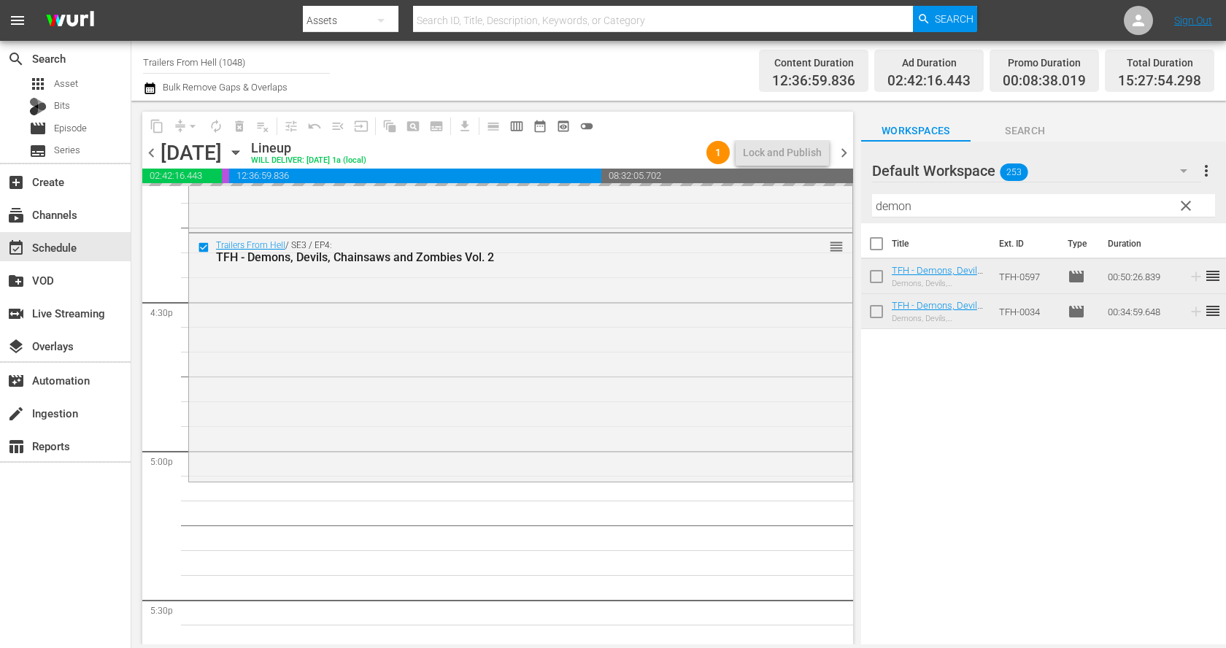
click at [945, 205] on input "demon" at bounding box center [1043, 205] width 343 height 23
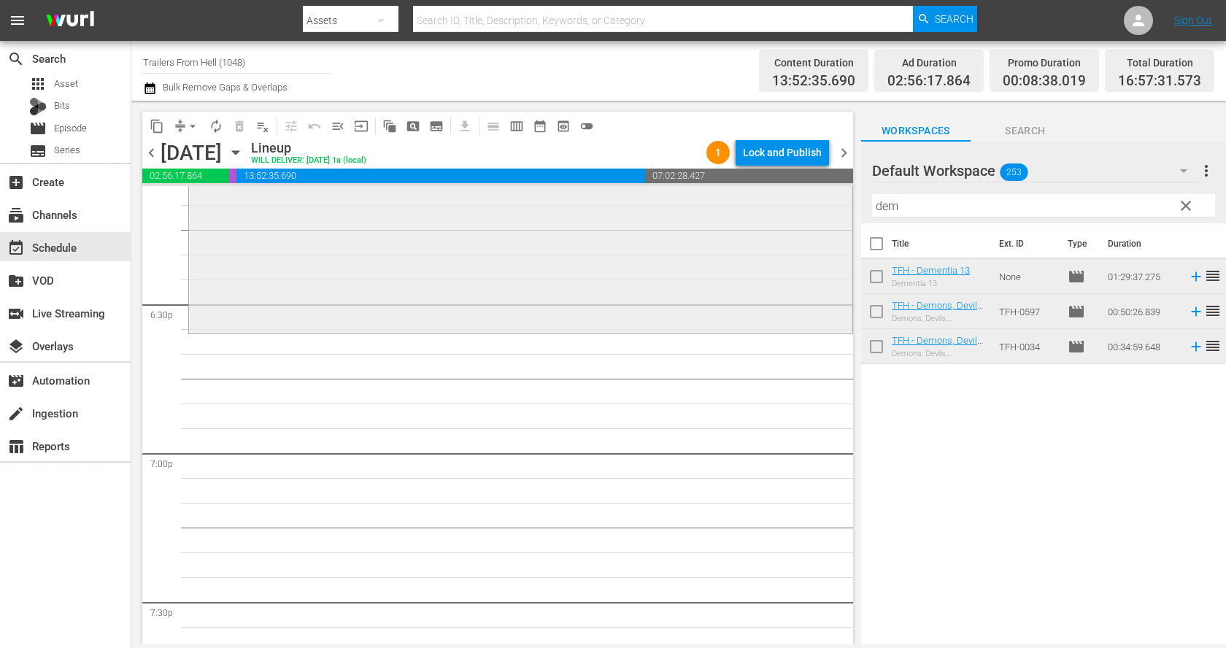
scroll to position [5392, 0]
click at [906, 210] on input "dem" at bounding box center [1043, 205] width 343 height 23
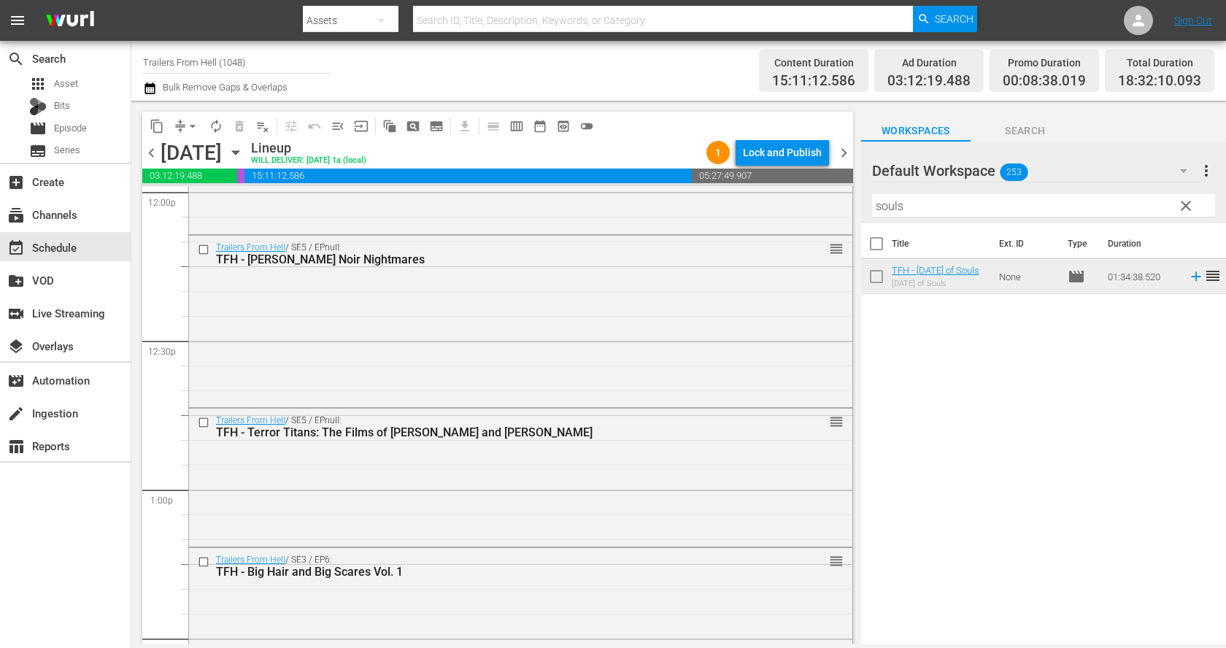
scroll to position [3568, 0]
click at [203, 417] on input "checkbox" at bounding box center [205, 420] width 15 height 12
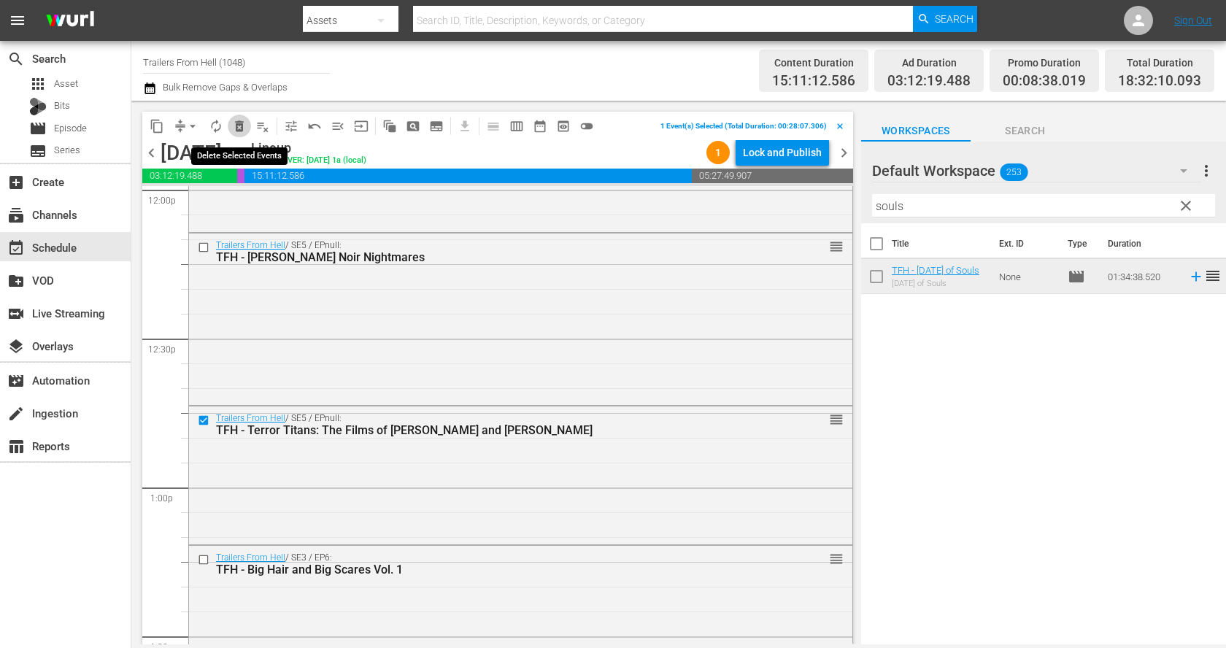
click at [233, 121] on span "delete_forever_outlined" at bounding box center [239, 126] width 15 height 15
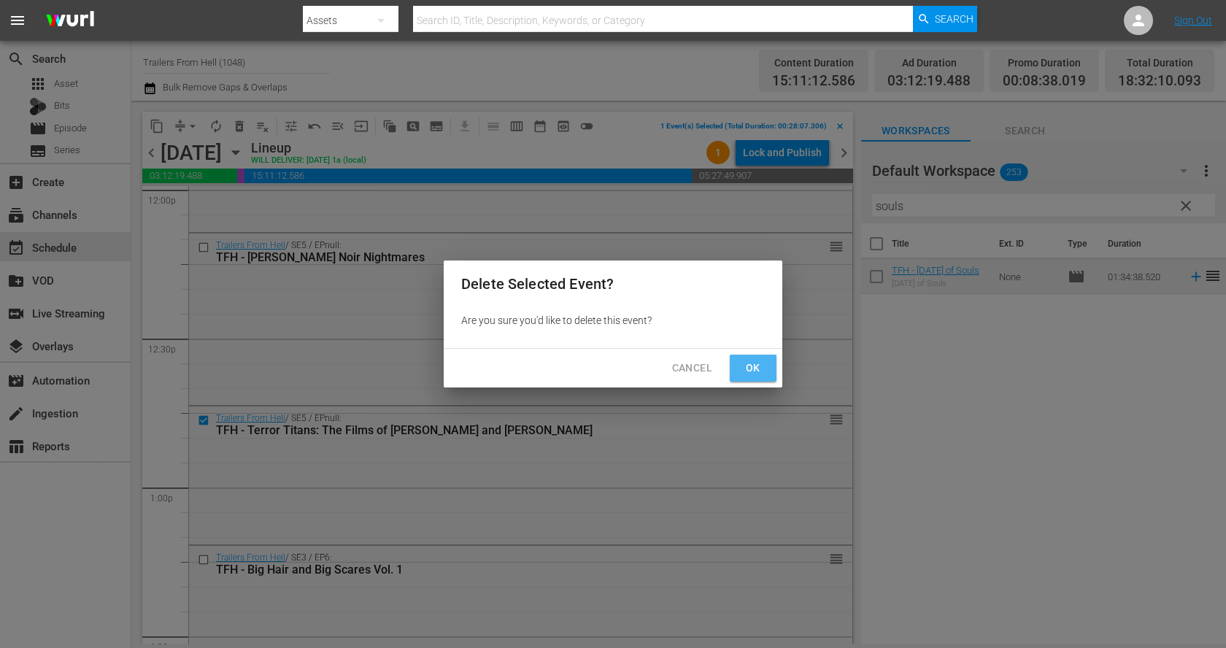
click at [746, 370] on span "Ok" at bounding box center [752, 368] width 23 height 18
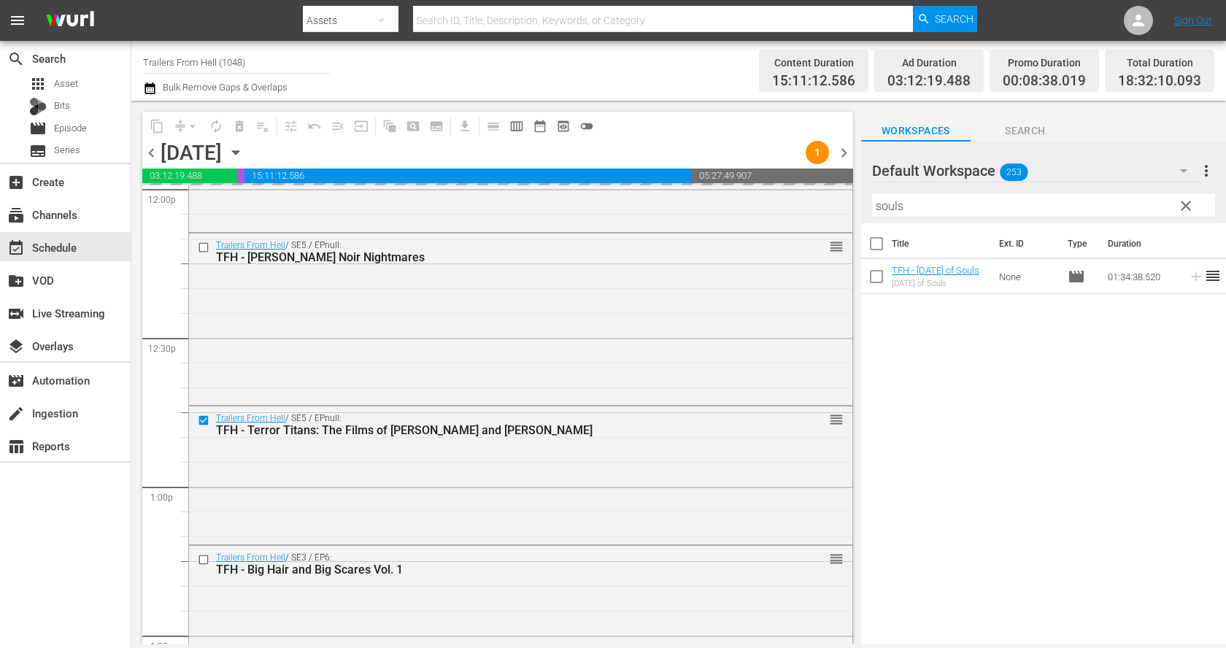
click at [948, 208] on input "souls" at bounding box center [1043, 205] width 343 height 23
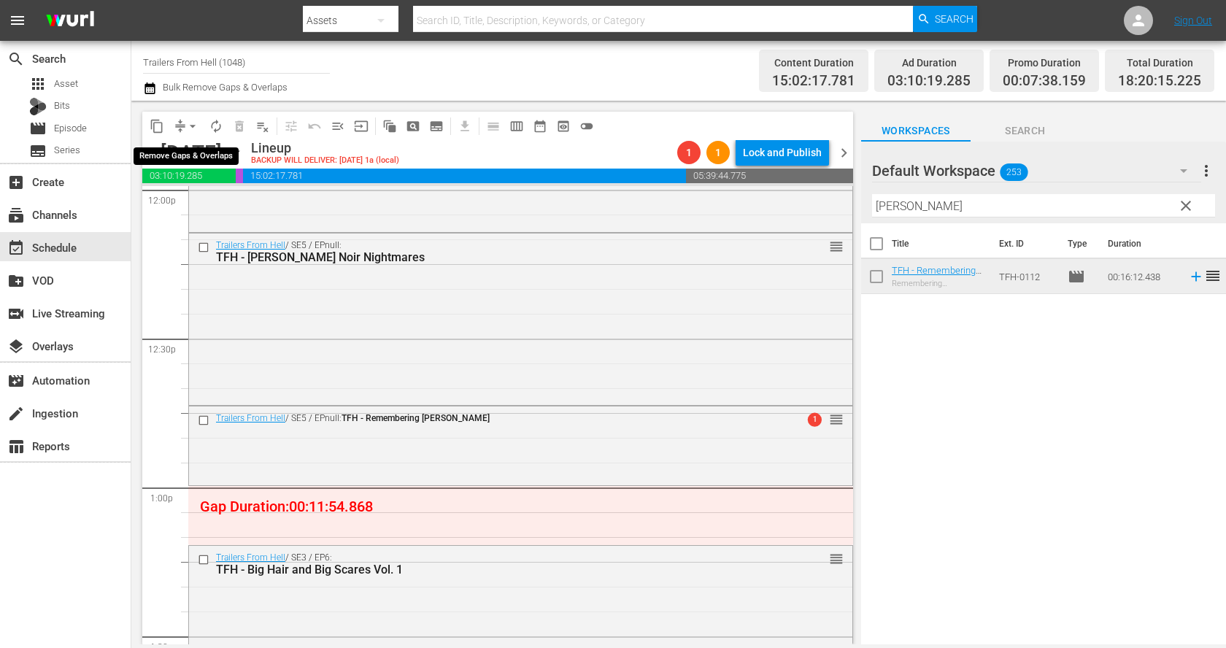
click at [197, 120] on span "arrow_drop_down" at bounding box center [192, 126] width 15 height 15
click at [204, 197] on li "Align to End of Previous Day" at bounding box center [193, 203] width 153 height 24
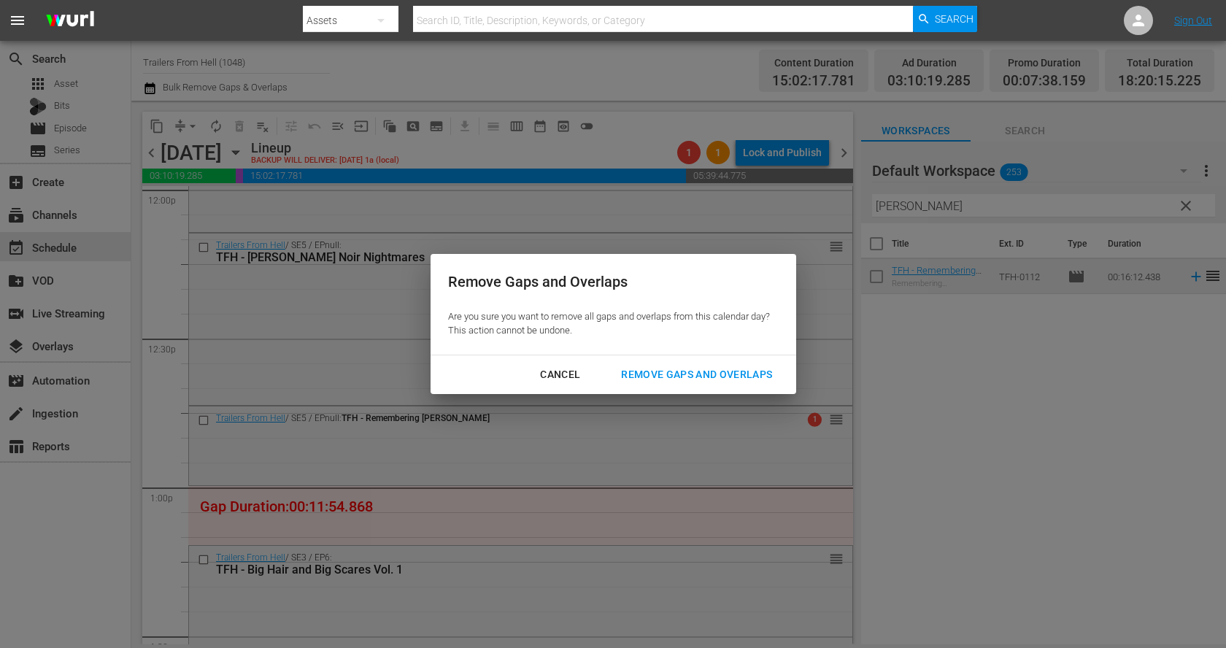
click at [754, 367] on div "Remove Gaps and Overlaps" at bounding box center [696, 374] width 174 height 18
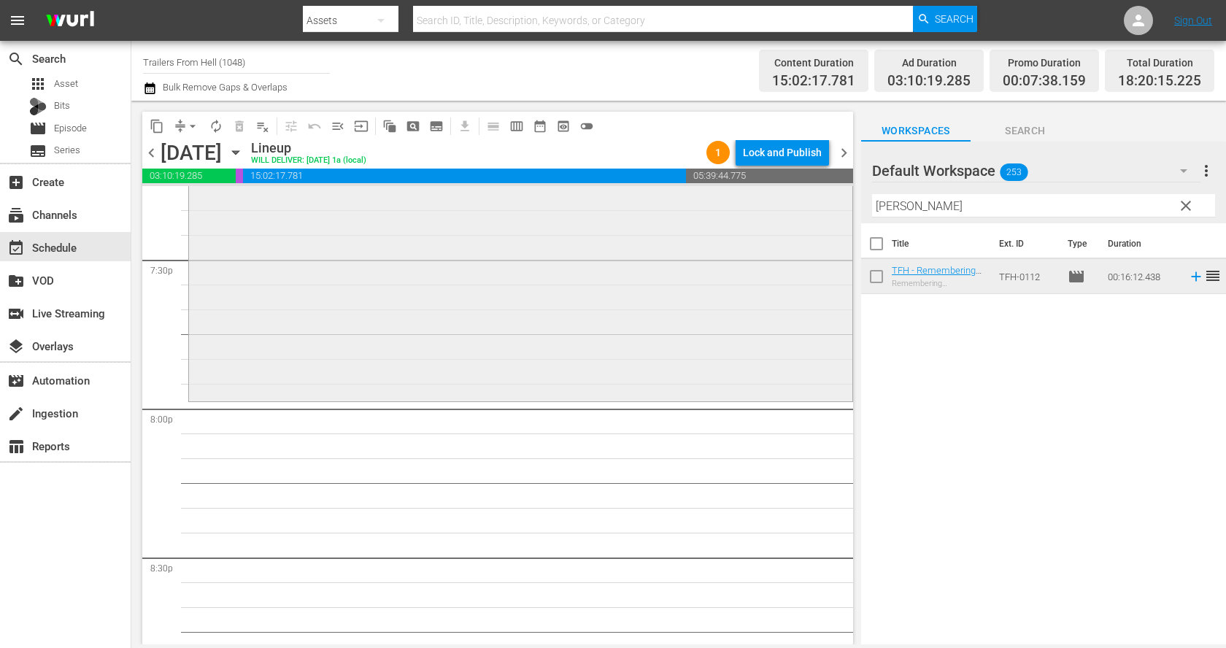
scroll to position [5750, 0]
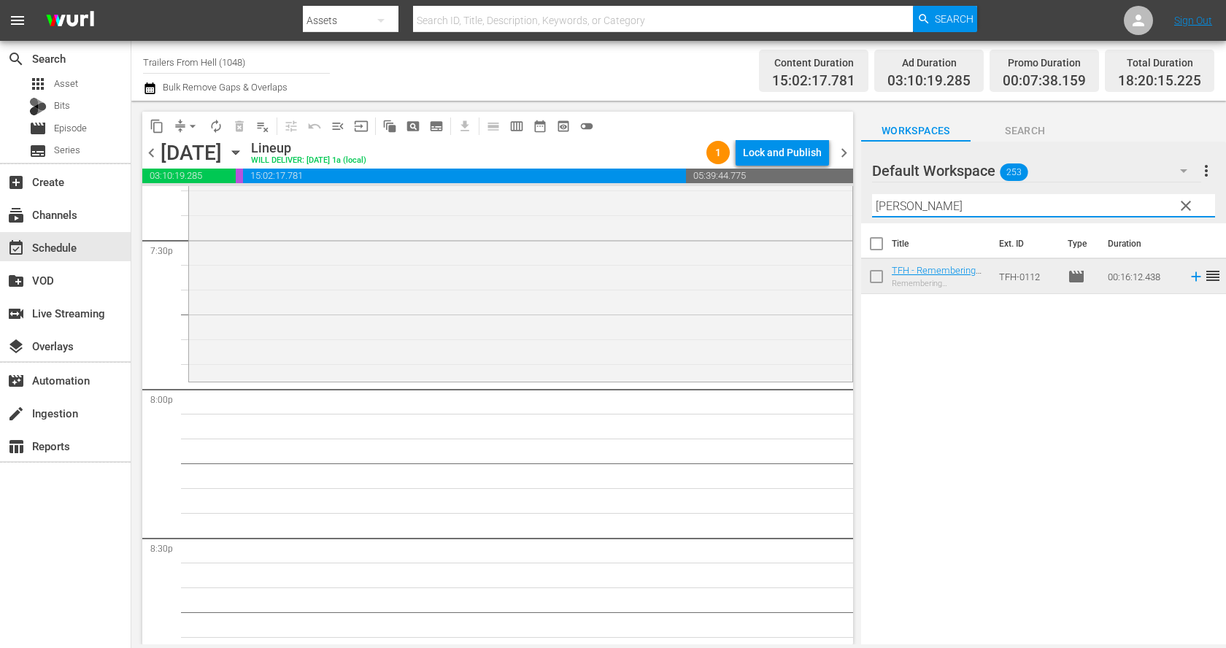
click at [902, 204] on input "romer" at bounding box center [1043, 205] width 343 height 23
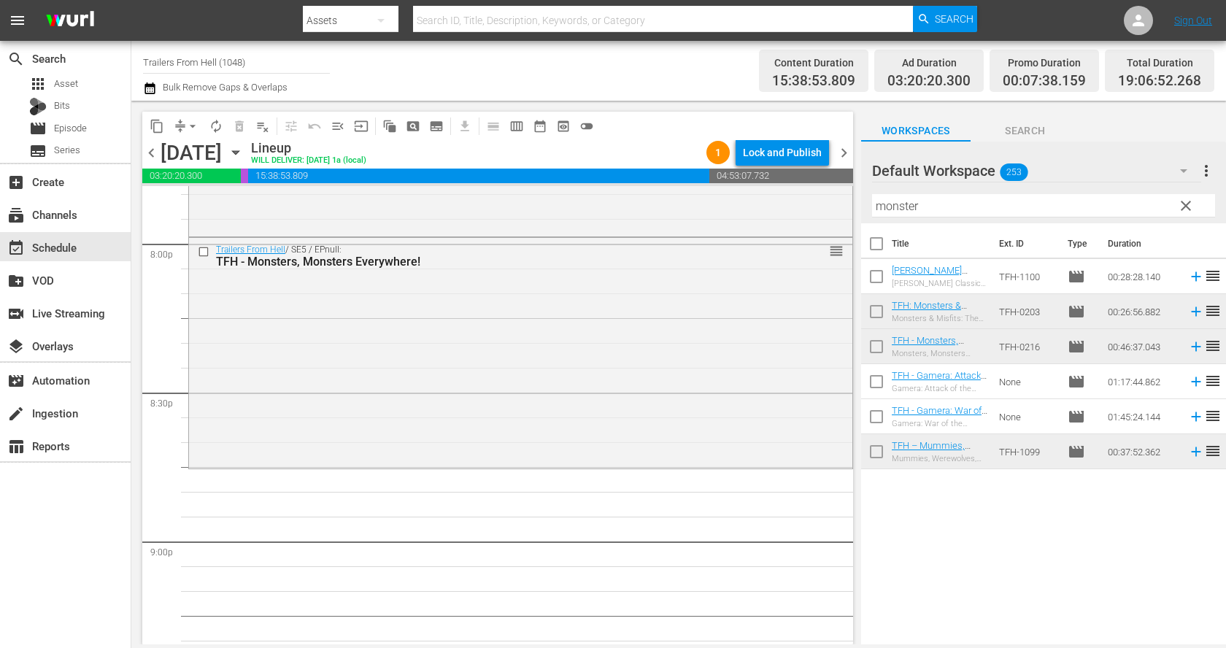
scroll to position [5914, 0]
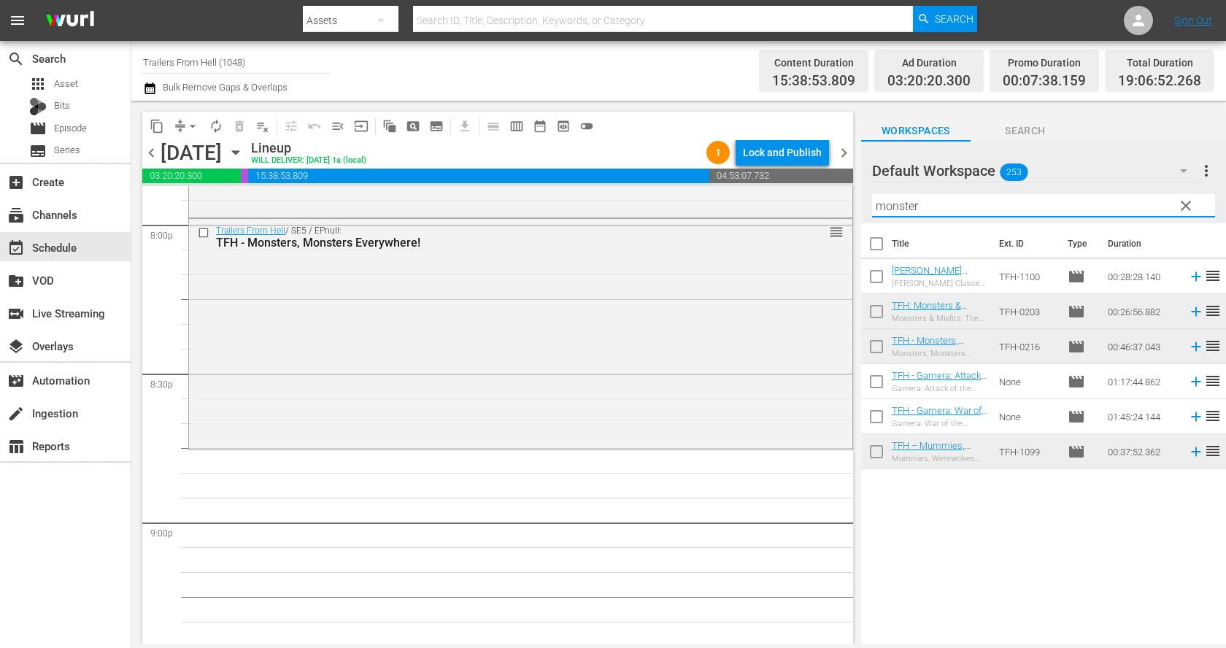
click at [940, 206] on input "monster" at bounding box center [1043, 205] width 343 height 23
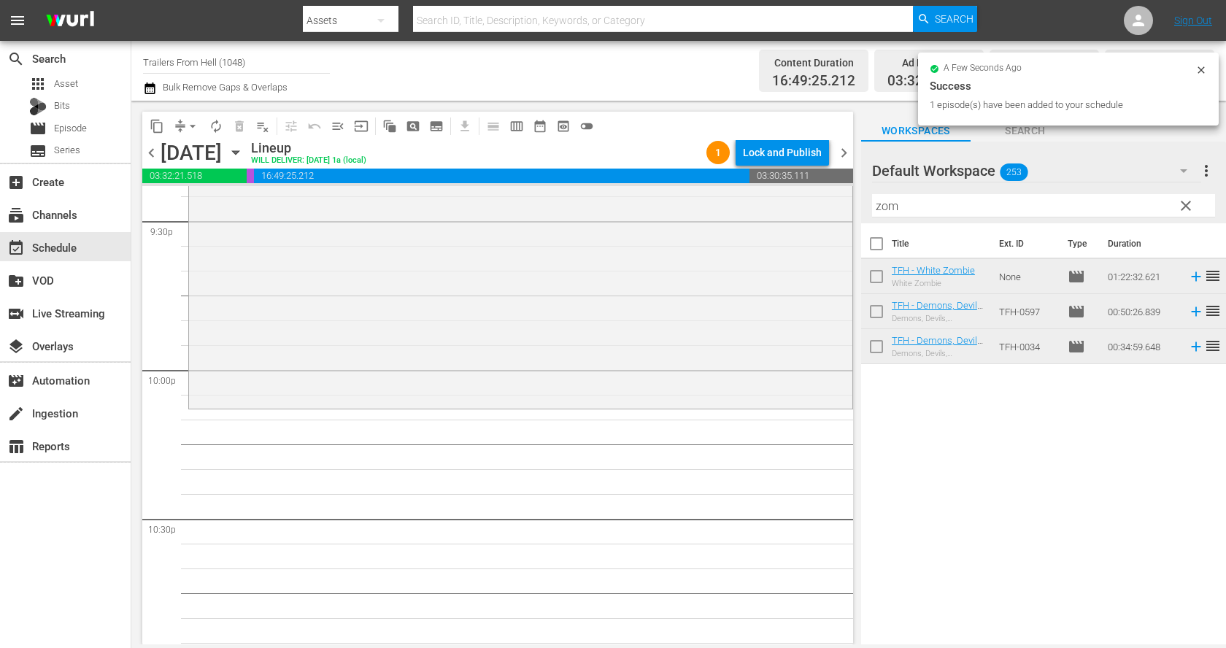
scroll to position [6378, 0]
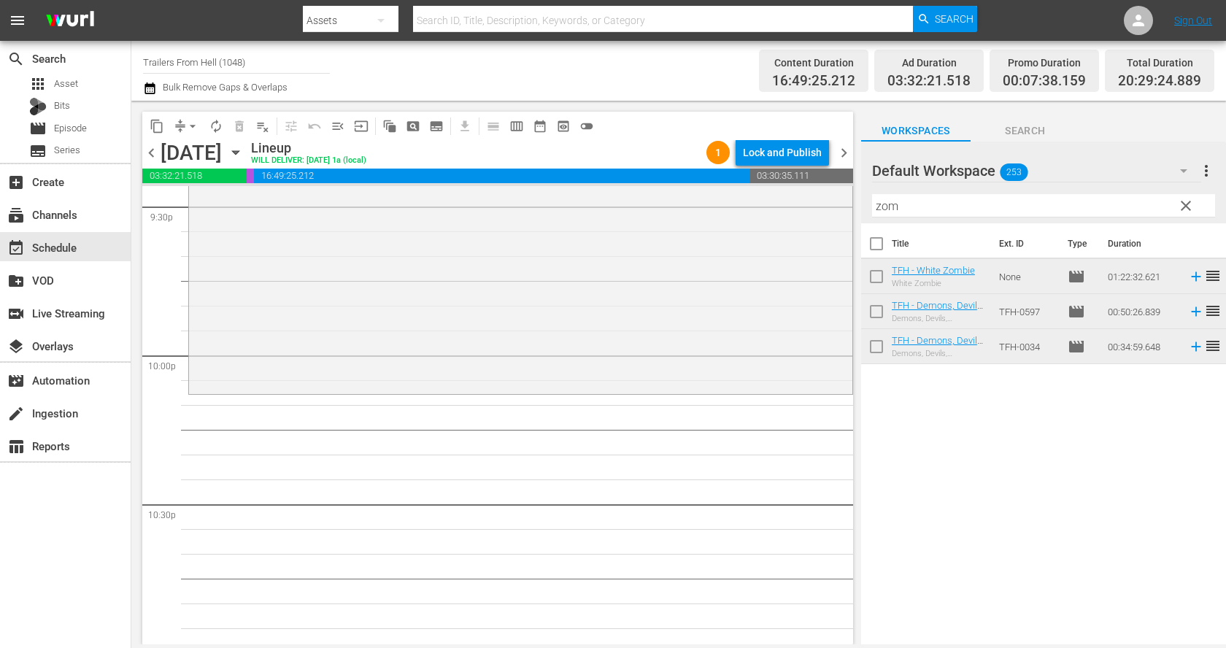
click at [904, 197] on input "zom" at bounding box center [1043, 205] width 343 height 23
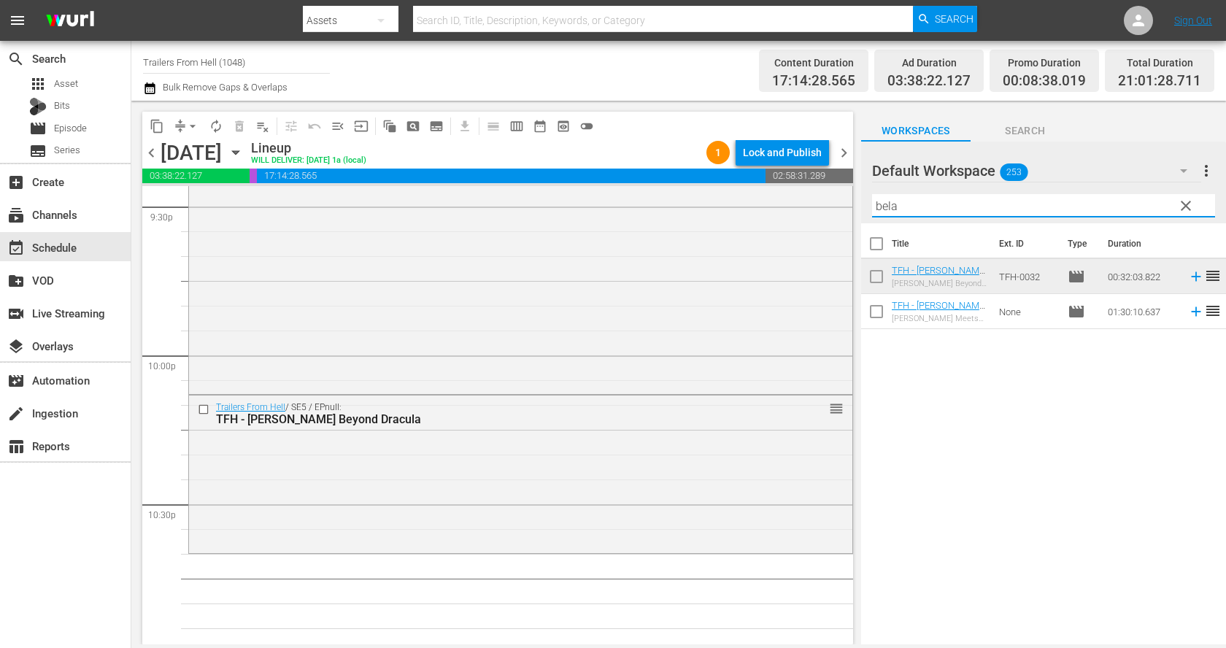
click at [984, 203] on input "bela" at bounding box center [1043, 205] width 343 height 23
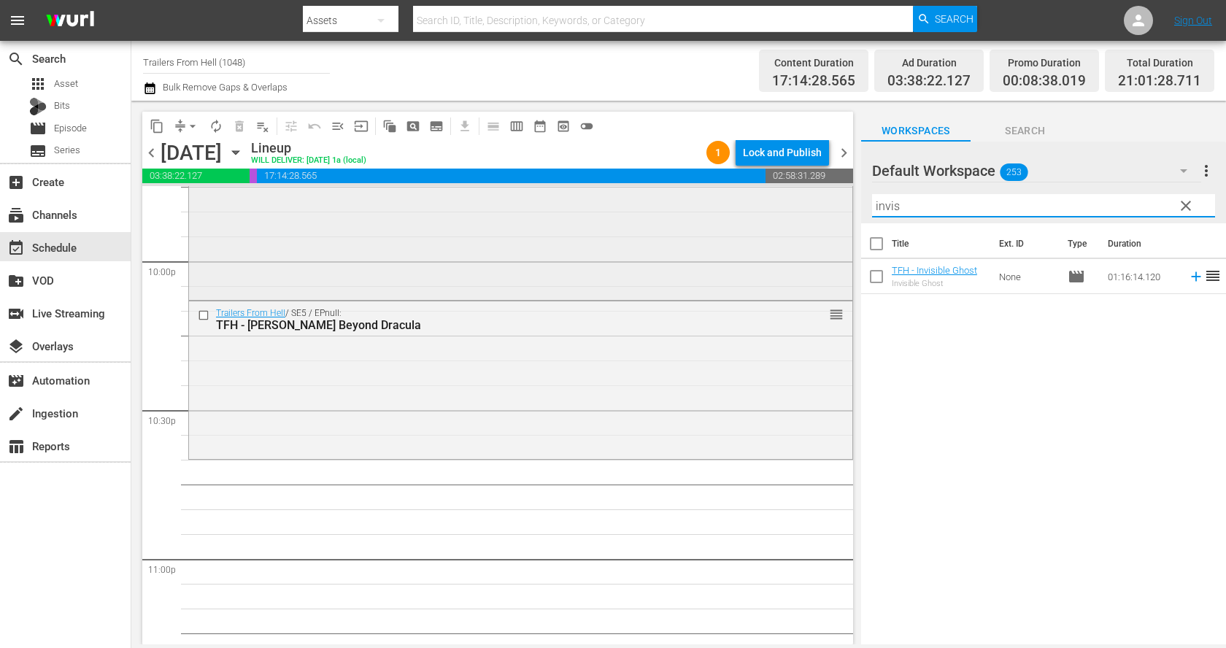
scroll to position [6475, 0]
type input "invis"
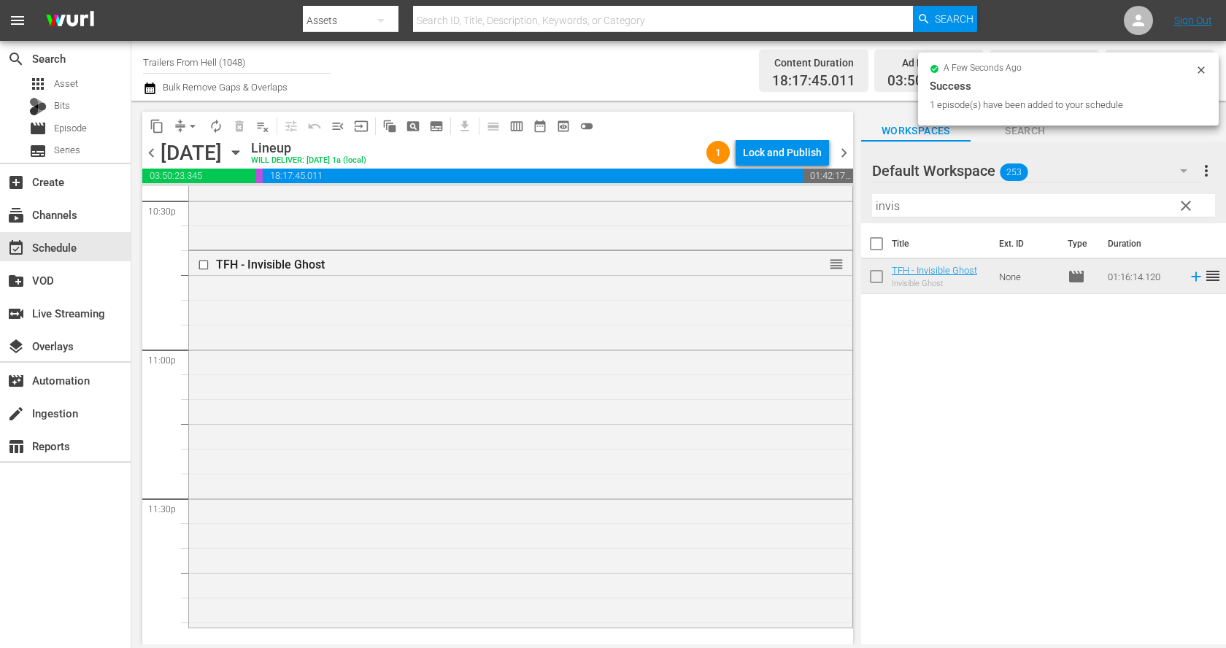
scroll to position [6684, 0]
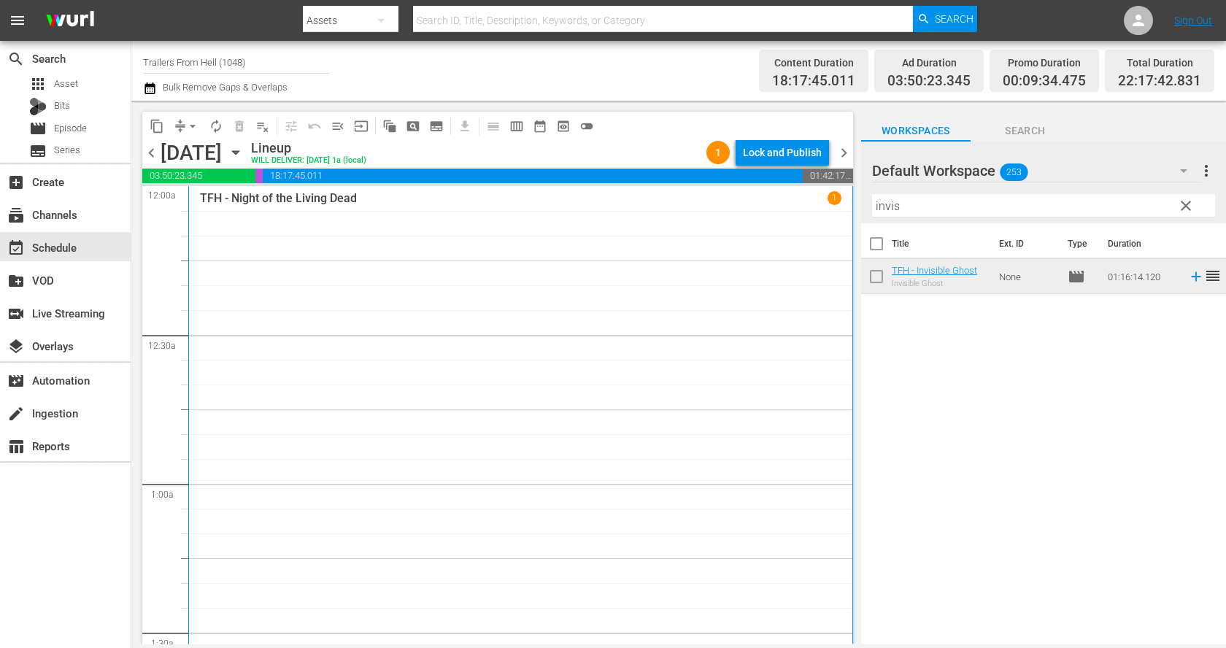
scroll to position [6684, 0]
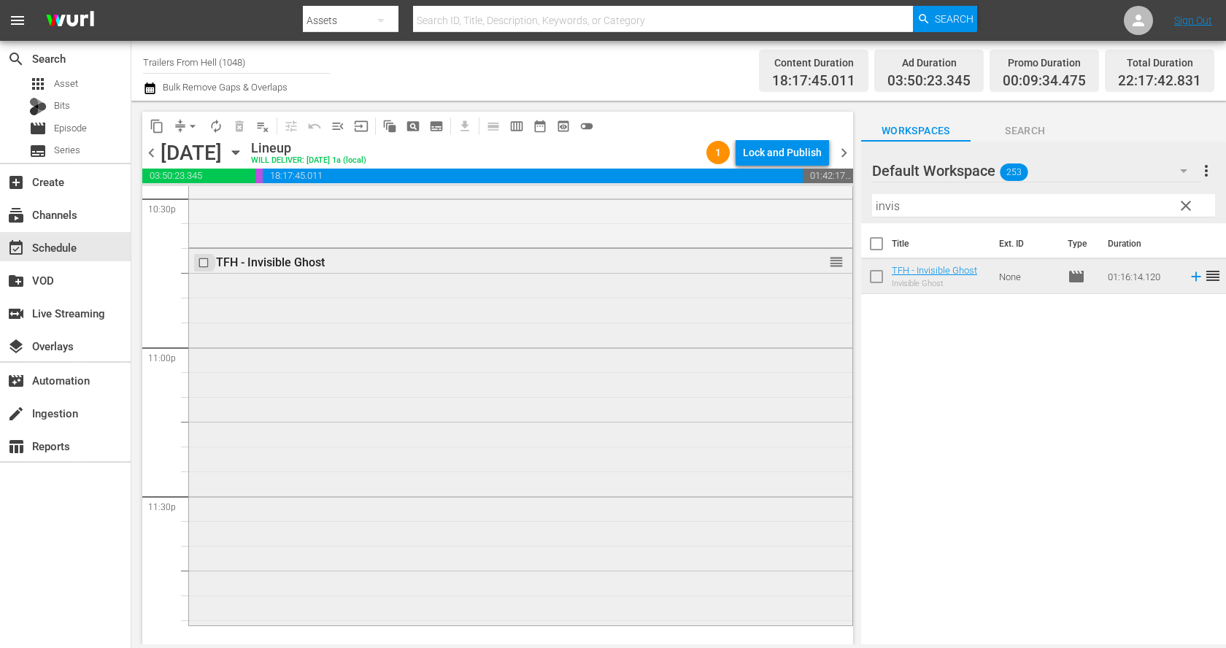
click at [198, 261] on input "checkbox" at bounding box center [205, 263] width 15 height 12
click at [241, 125] on span "delete_forever_outlined" at bounding box center [239, 126] width 15 height 15
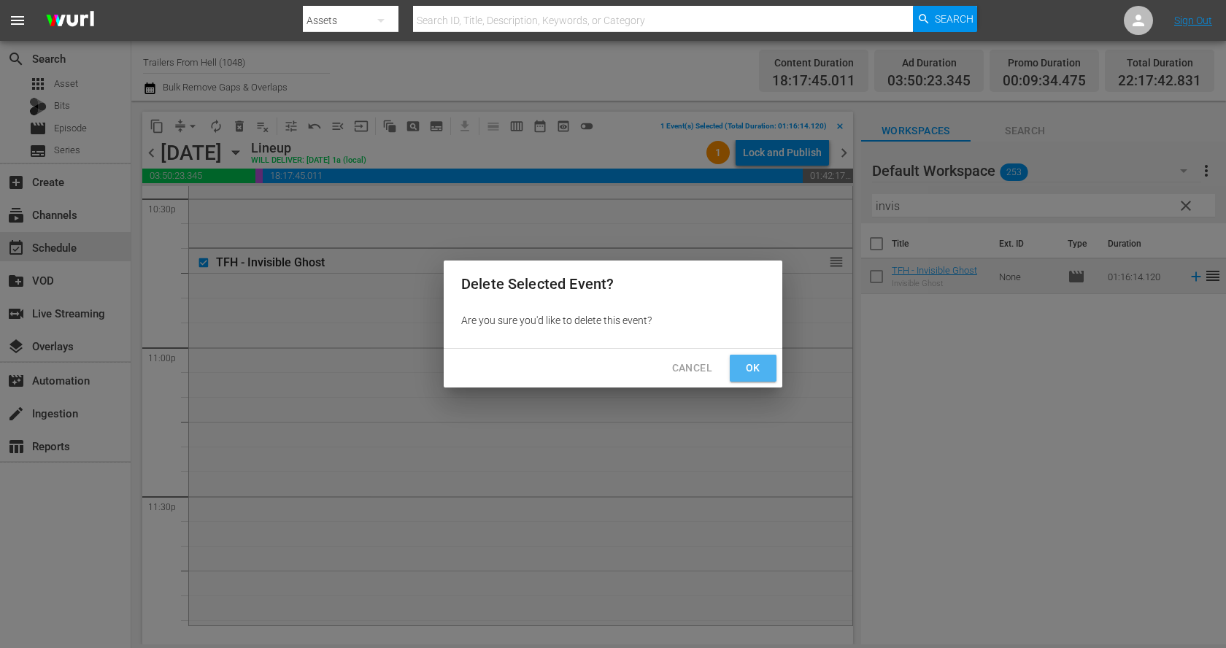
click at [768, 365] on button "Ok" at bounding box center [752, 368] width 47 height 27
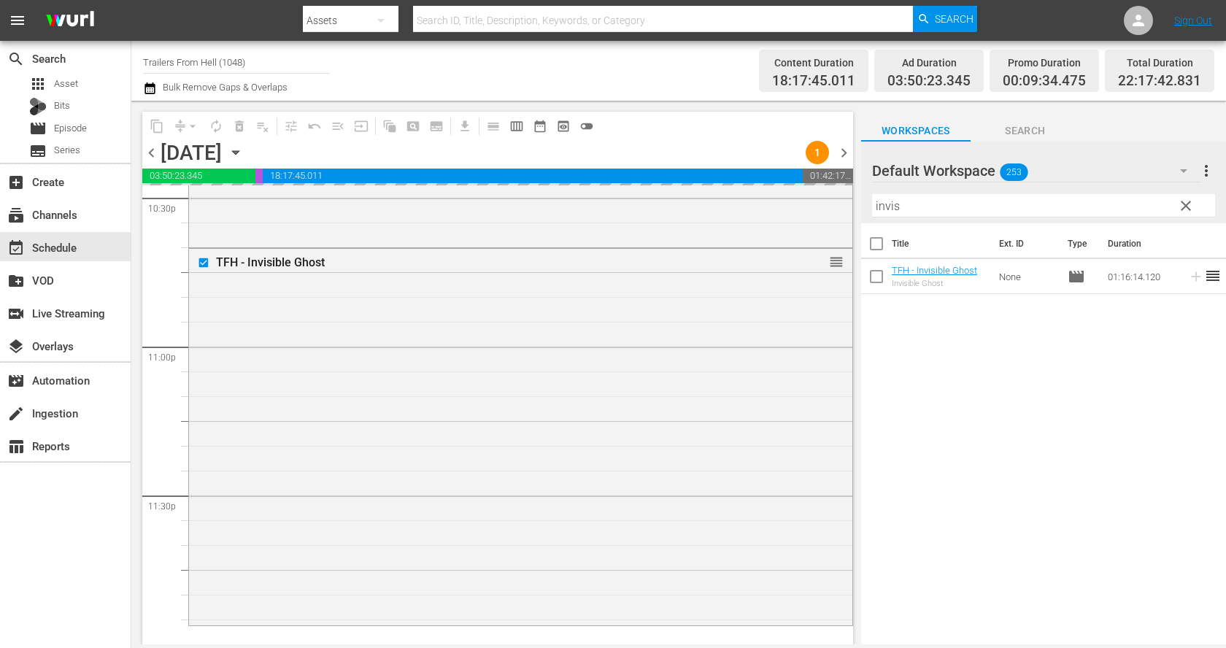
click at [977, 217] on div "Filter by Title invis" at bounding box center [1043, 205] width 343 height 35
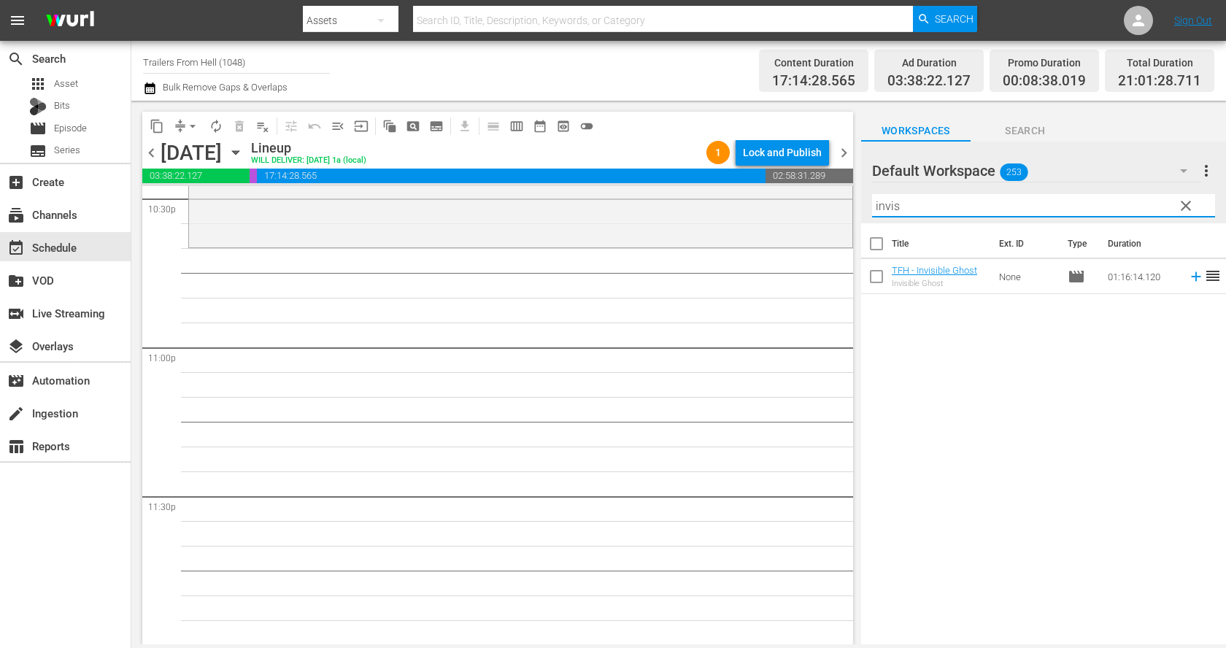
click at [969, 205] on input "invis" at bounding box center [1043, 205] width 343 height 23
type input "gor"
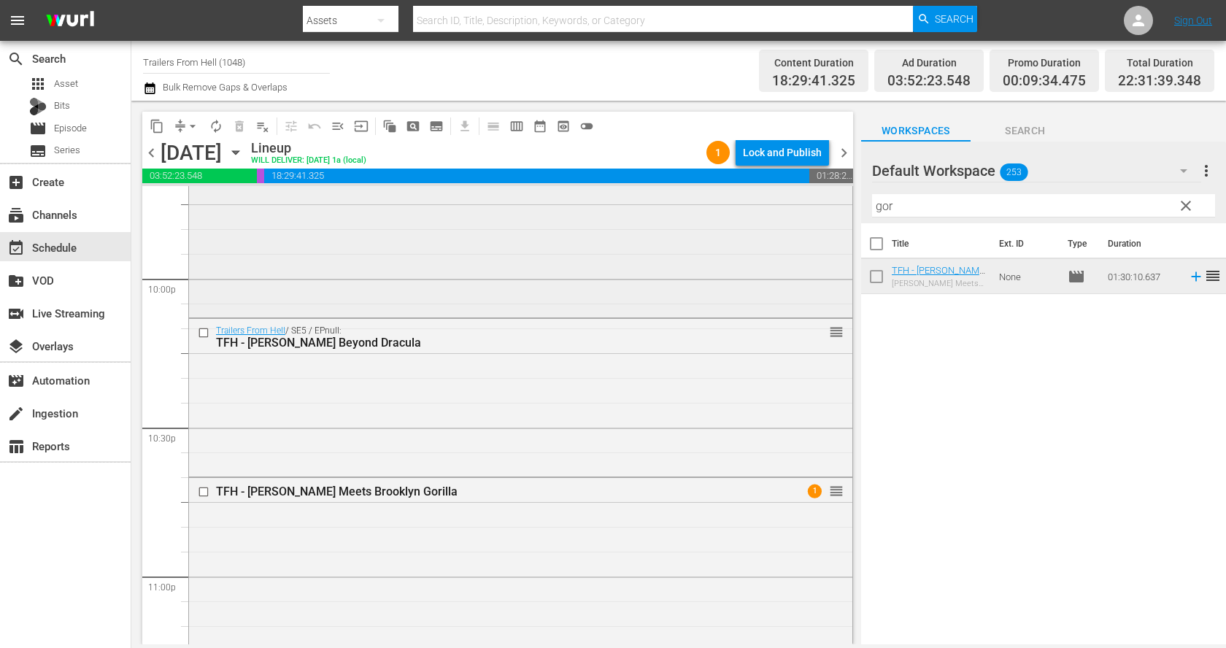
scroll to position [6735, 0]
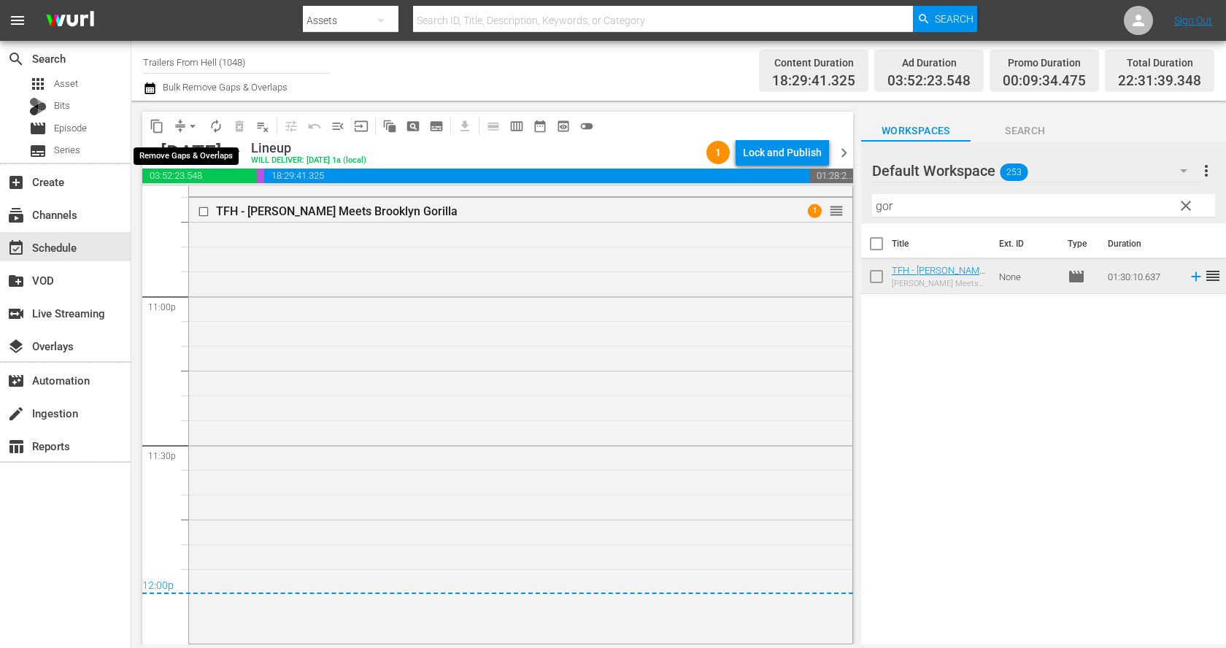
click at [187, 123] on span "arrow_drop_down" at bounding box center [192, 126] width 15 height 15
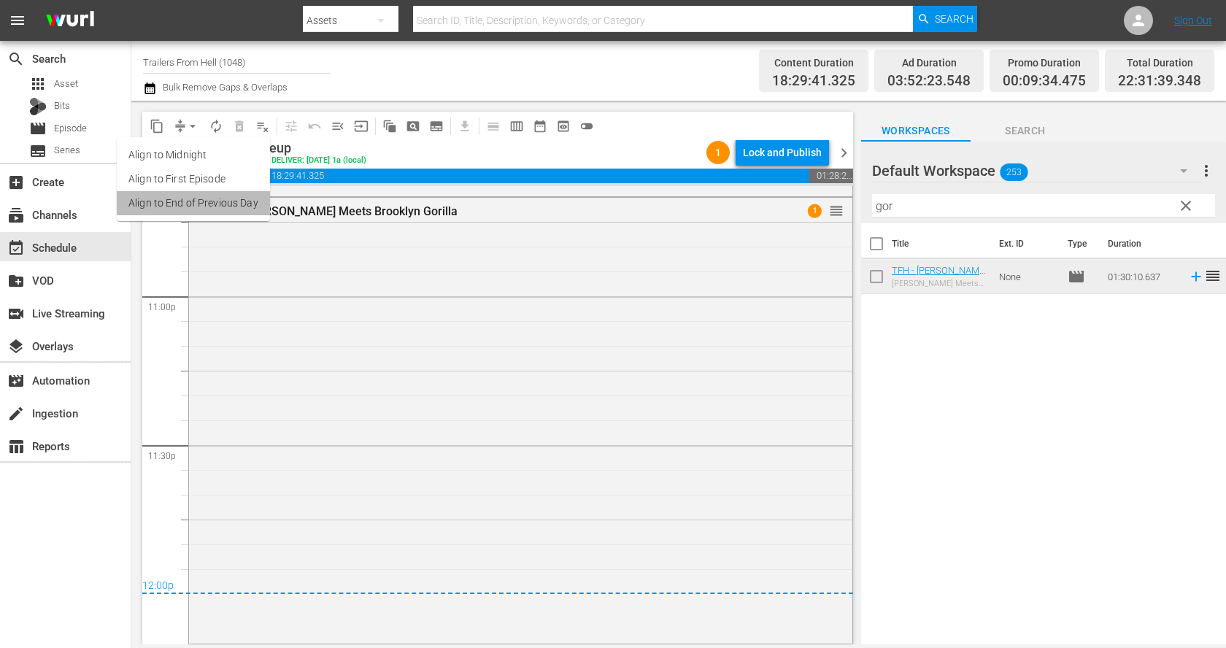
click at [233, 195] on li "Align to End of Previous Day" at bounding box center [193, 203] width 153 height 24
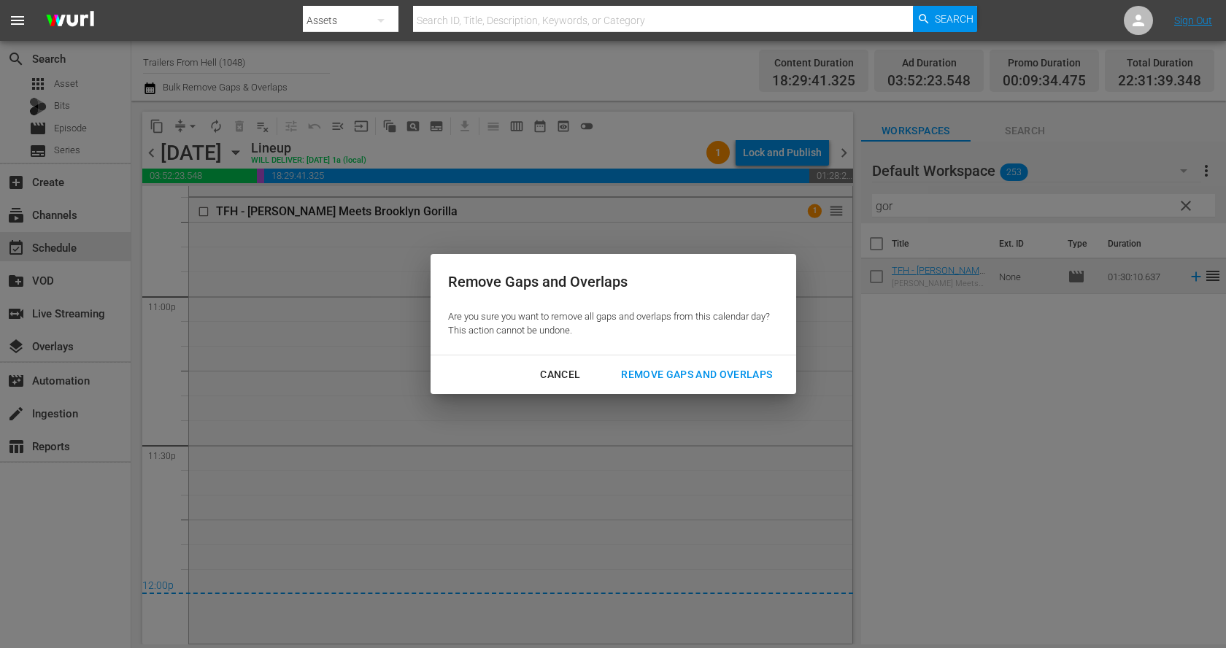
click at [660, 363] on button "Remove Gaps and Overlaps" at bounding box center [696, 374] width 186 height 27
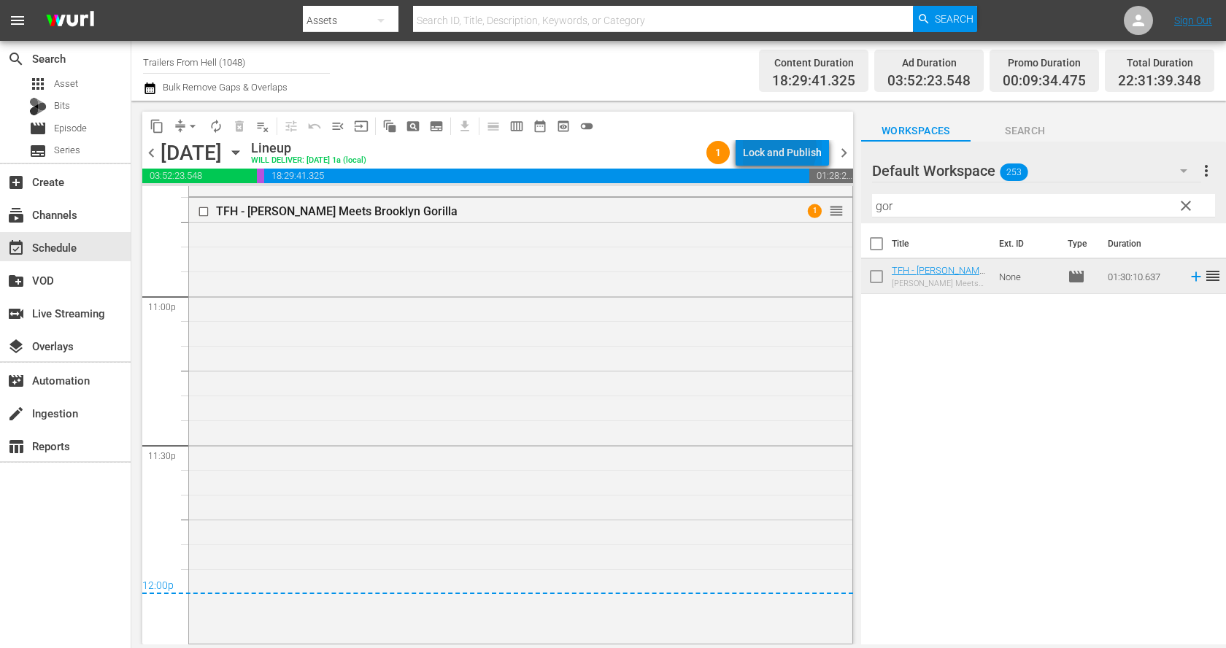
click at [775, 149] on div "Lock and Publish" at bounding box center [782, 152] width 79 height 26
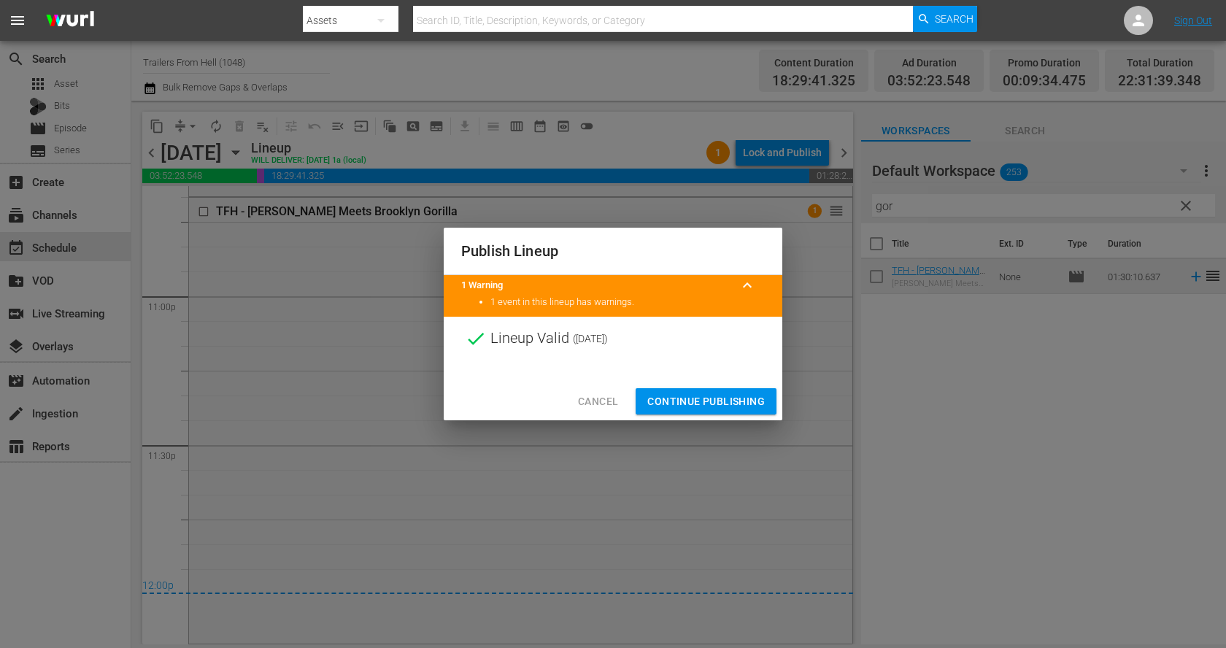
click at [741, 399] on span "Continue Publishing" at bounding box center [705, 401] width 117 height 18
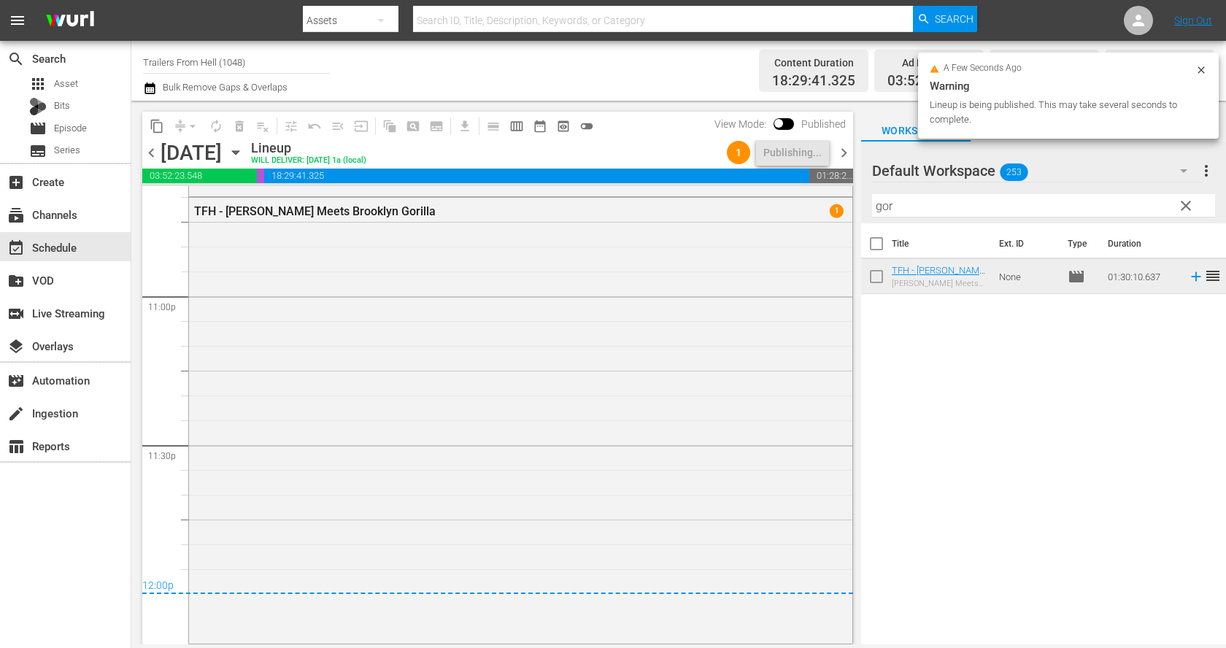
click at [845, 148] on span "chevron_right" at bounding box center [844, 153] width 18 height 18
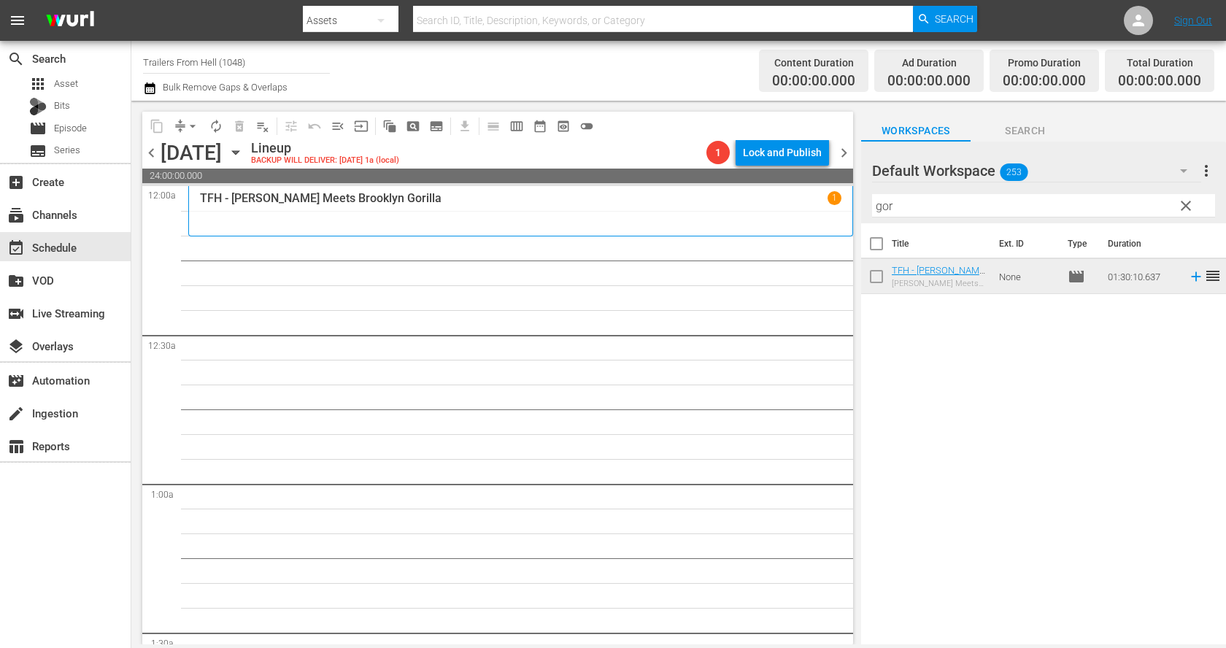
click at [904, 214] on input "gor" at bounding box center [1043, 205] width 343 height 23
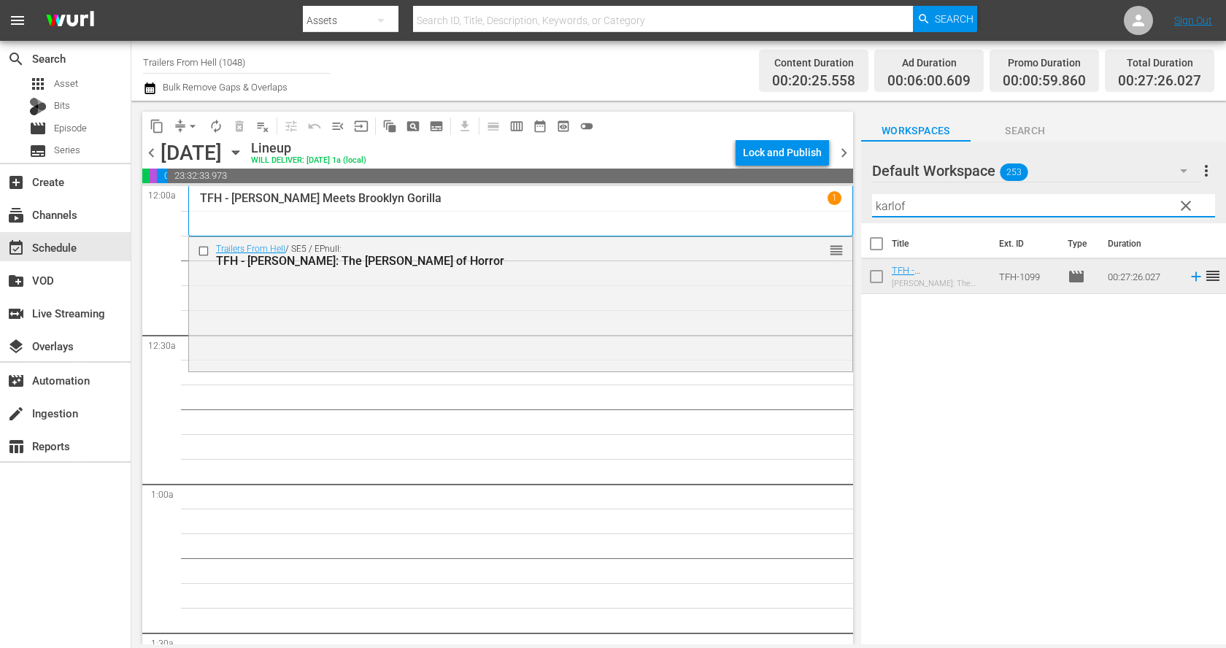
click at [921, 203] on input "karlof" at bounding box center [1043, 205] width 343 height 23
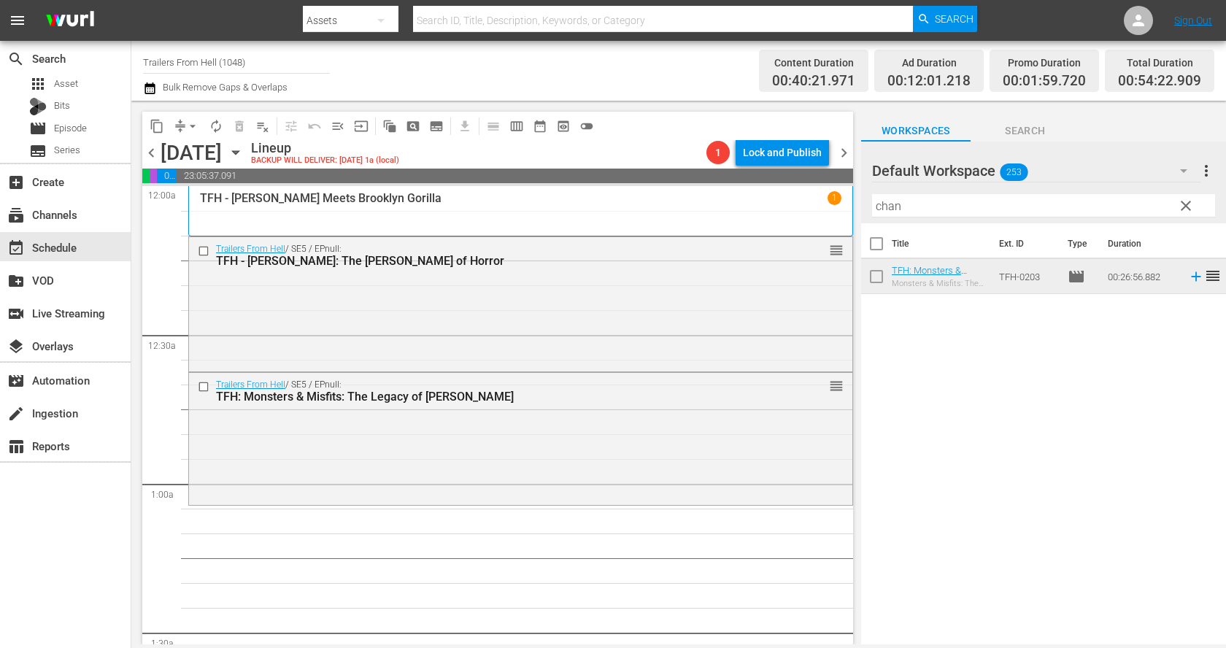
click at [976, 202] on input "chan" at bounding box center [1043, 205] width 343 height 23
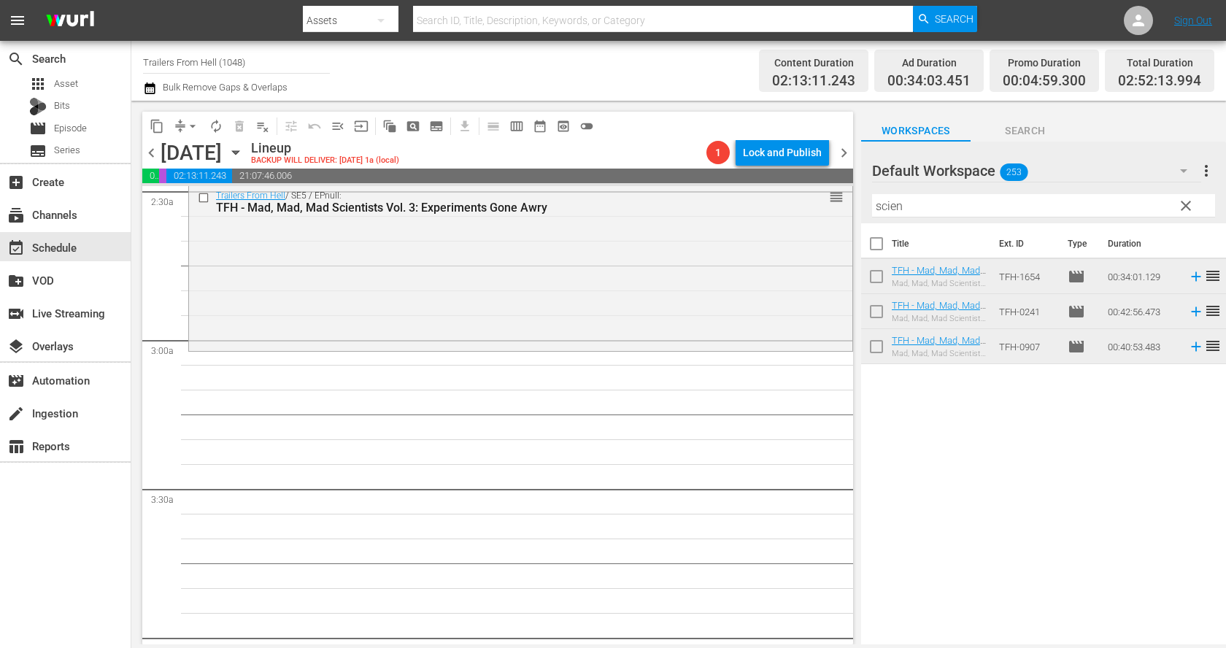
scroll to position [799, 0]
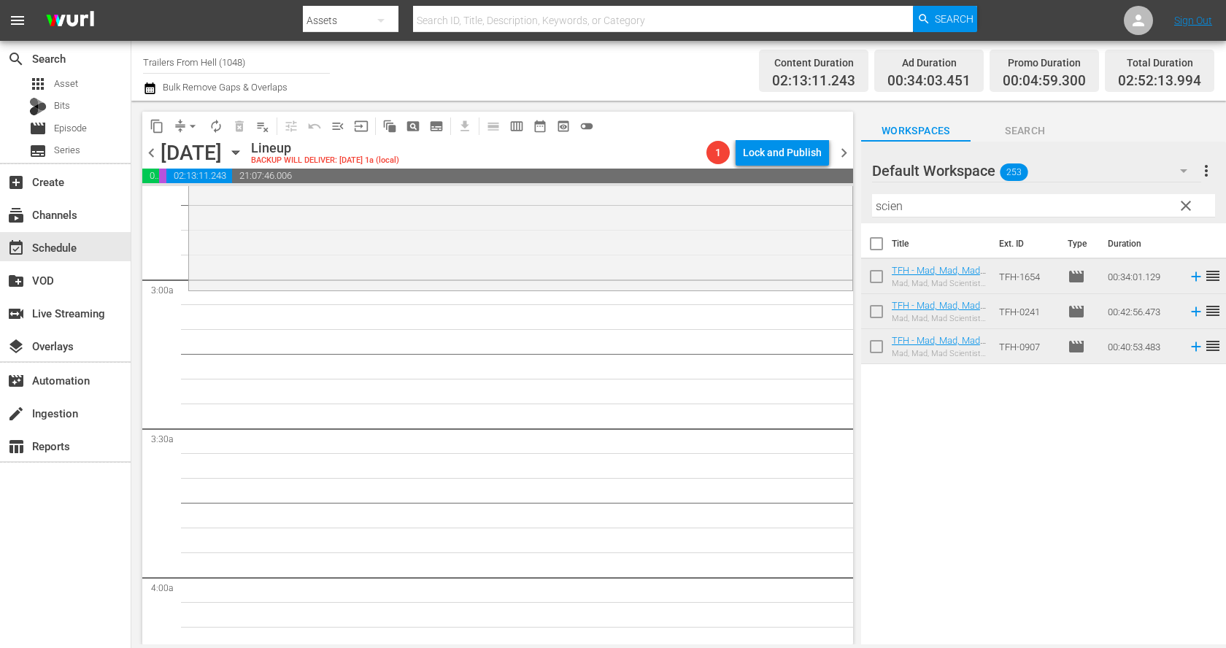
click at [926, 204] on input "scien" at bounding box center [1043, 205] width 343 height 23
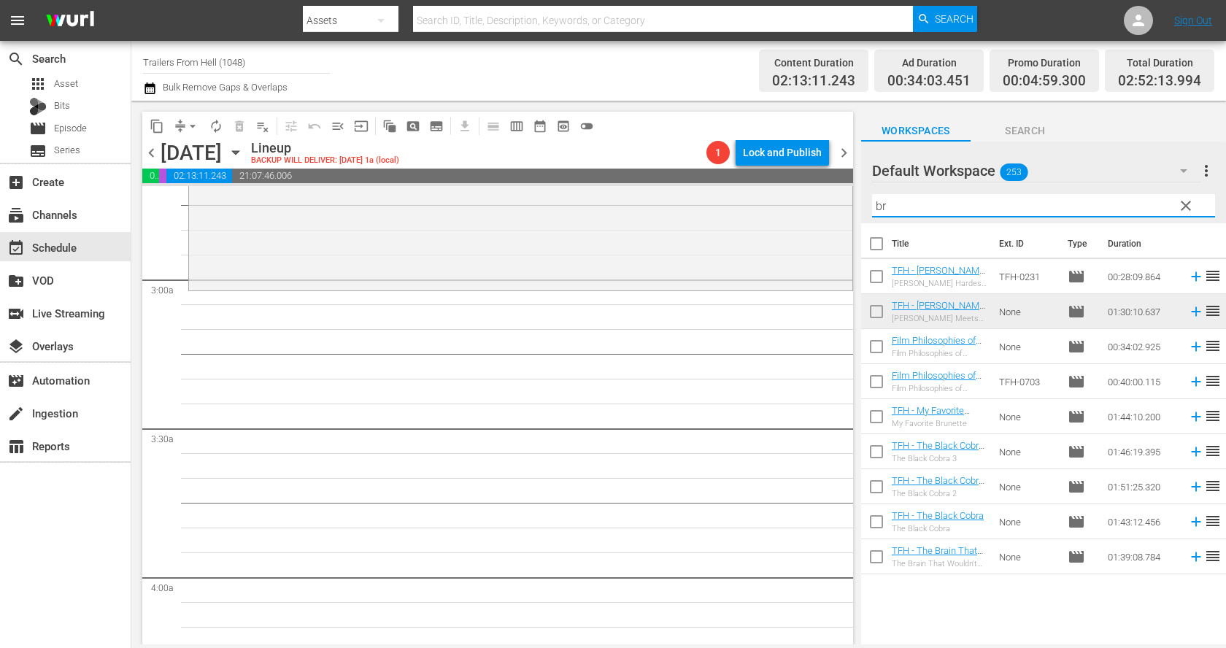
type input "b"
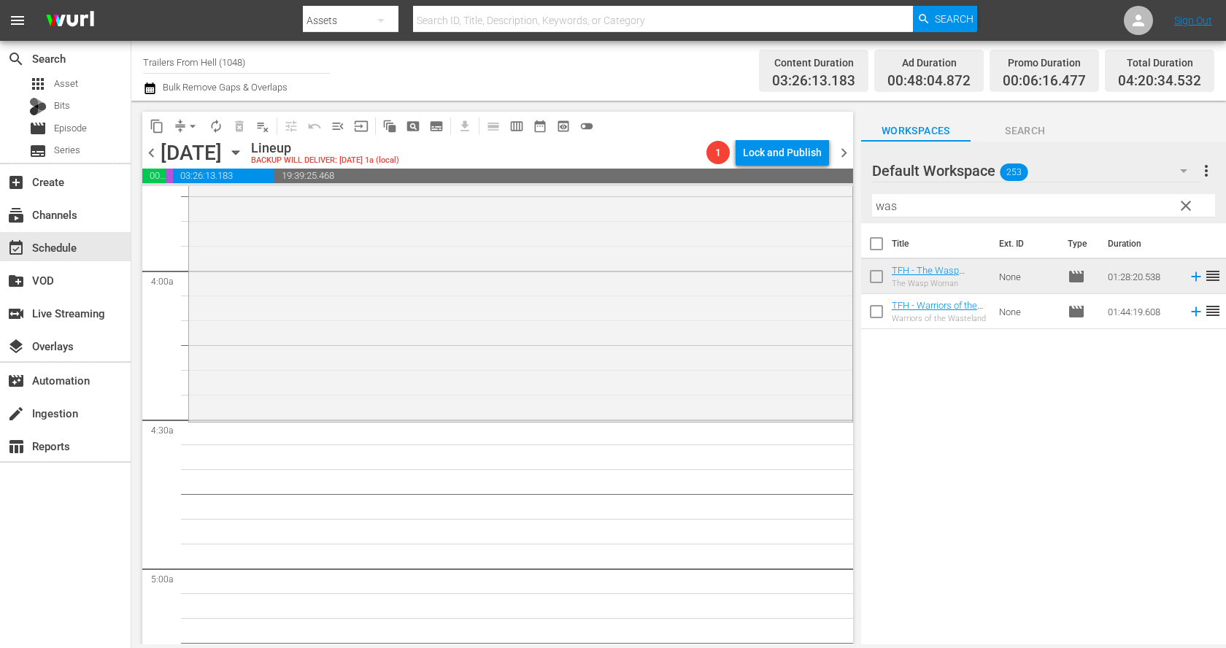
scroll to position [1126, 0]
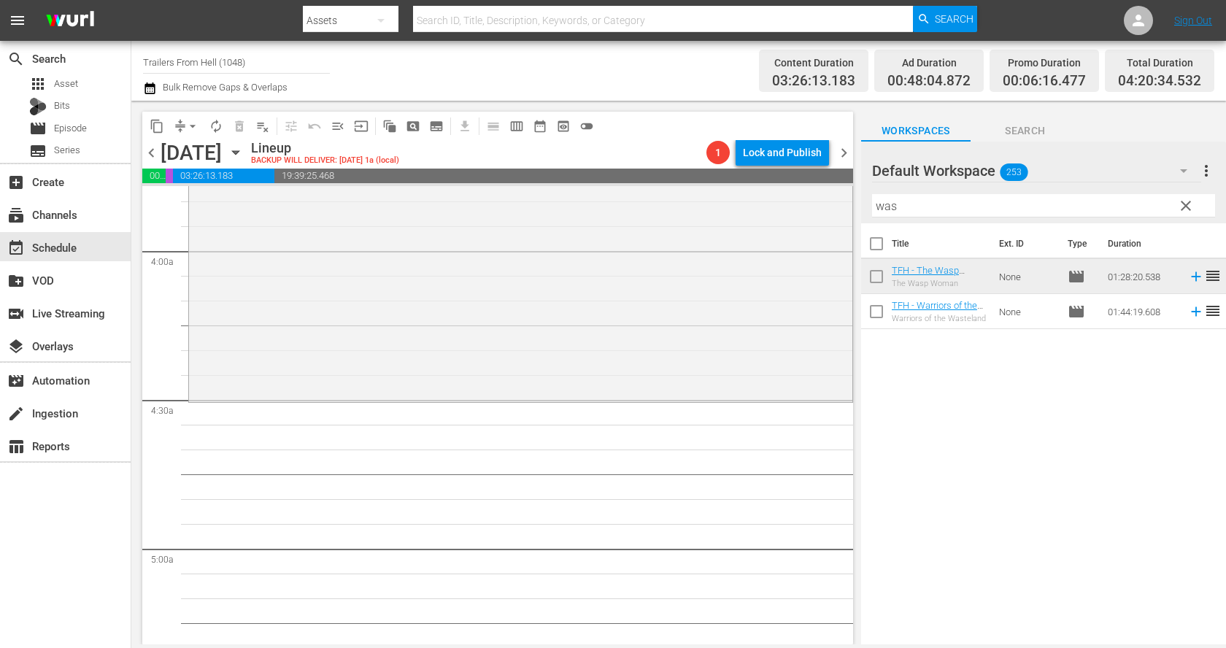
click at [922, 206] on input "was" at bounding box center [1043, 205] width 343 height 23
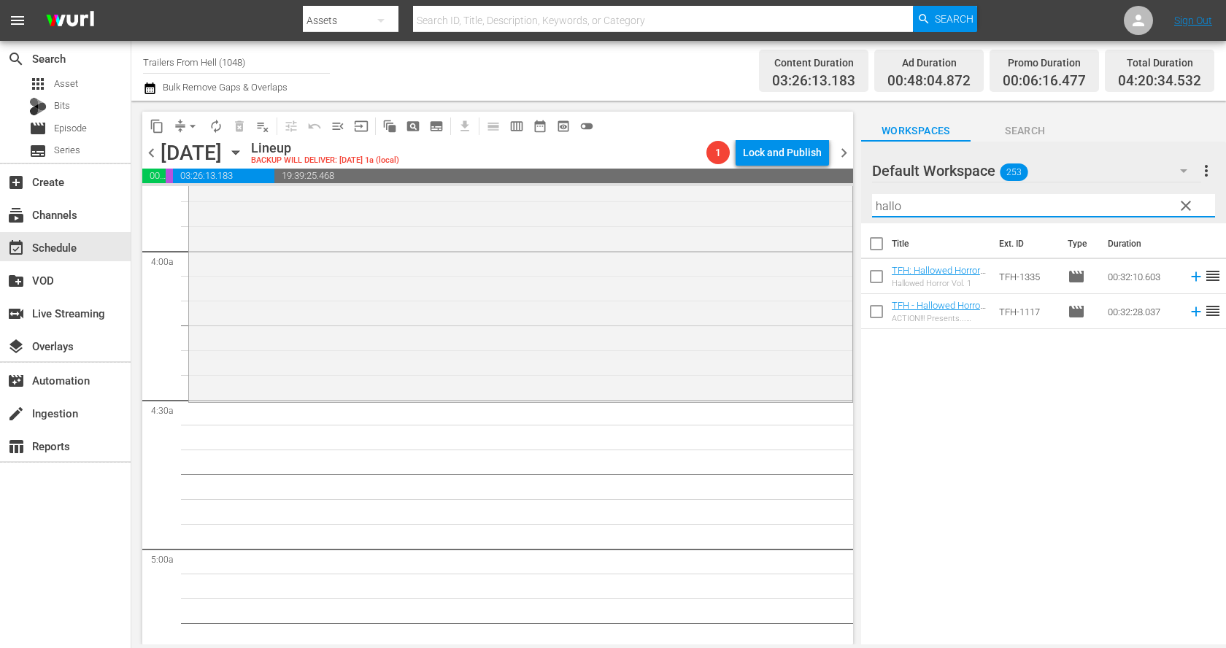
type input "hallo"
click at [940, 373] on div "Title Ext. ID Type Duration TFH: Hallowed Horror Vol. 1 Hallowed Horror Vol. 1 …" at bounding box center [1043, 434] width 365 height 423
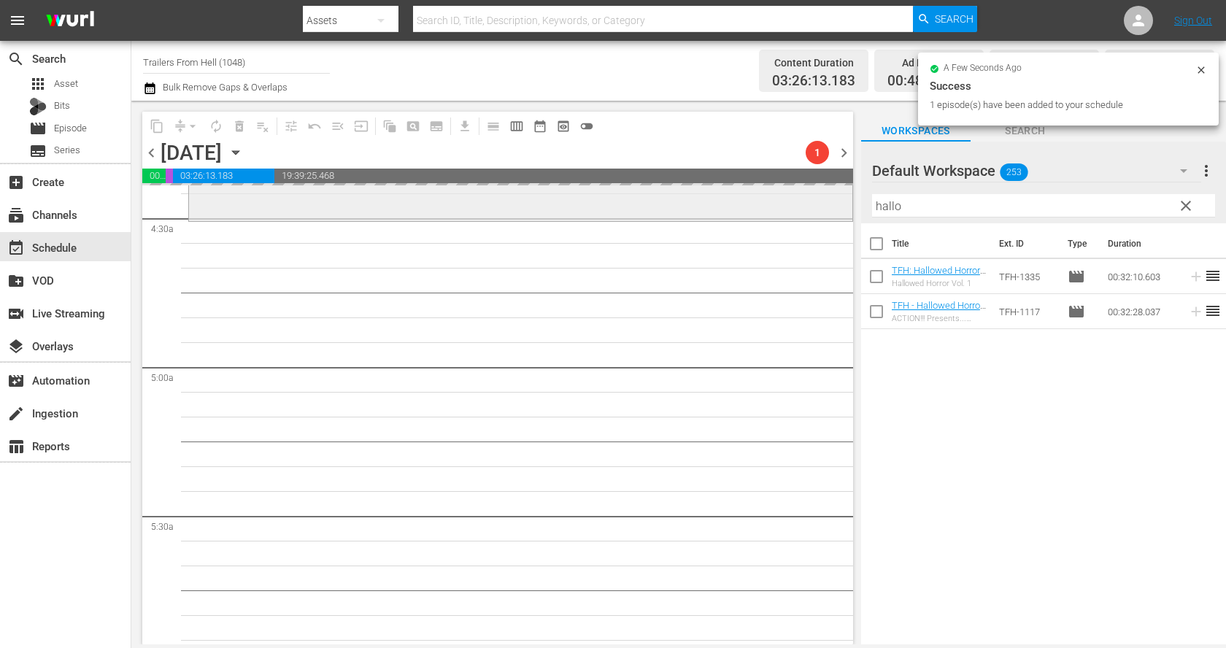
scroll to position [1317, 0]
